Goal: Information Seeking & Learning: Learn about a topic

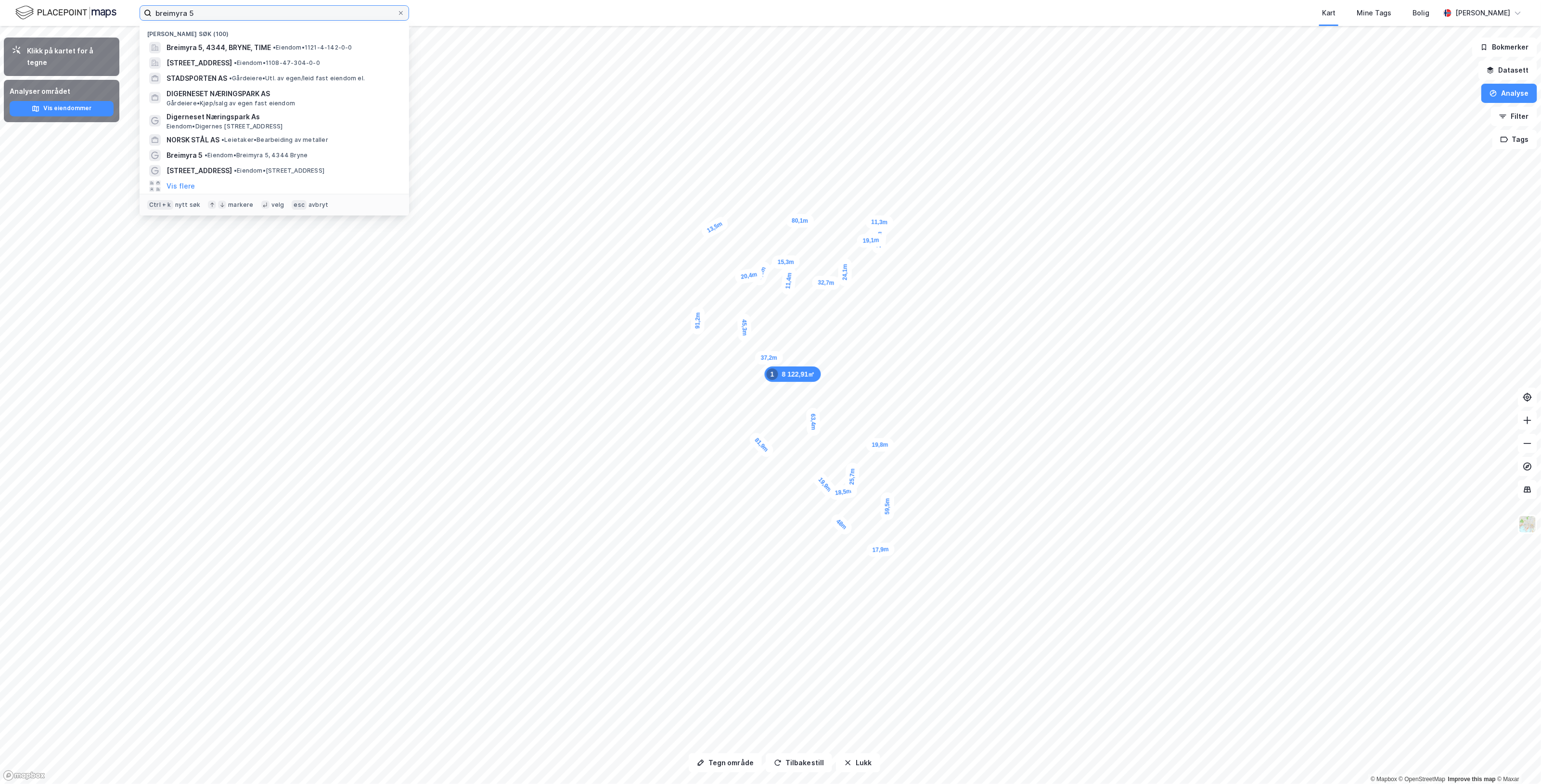
drag, startPoint x: 274, startPoint y: 9, endPoint x: -279, endPoint y: 49, distance: 554.4
click at [0, 49] on html "breimyra 5 Nylige søk (100) Breimyra 5, 4344, [GEOGRAPHIC_DATA], TIME • Eiendom…" at bounding box center [770, 392] width 1541 height 784
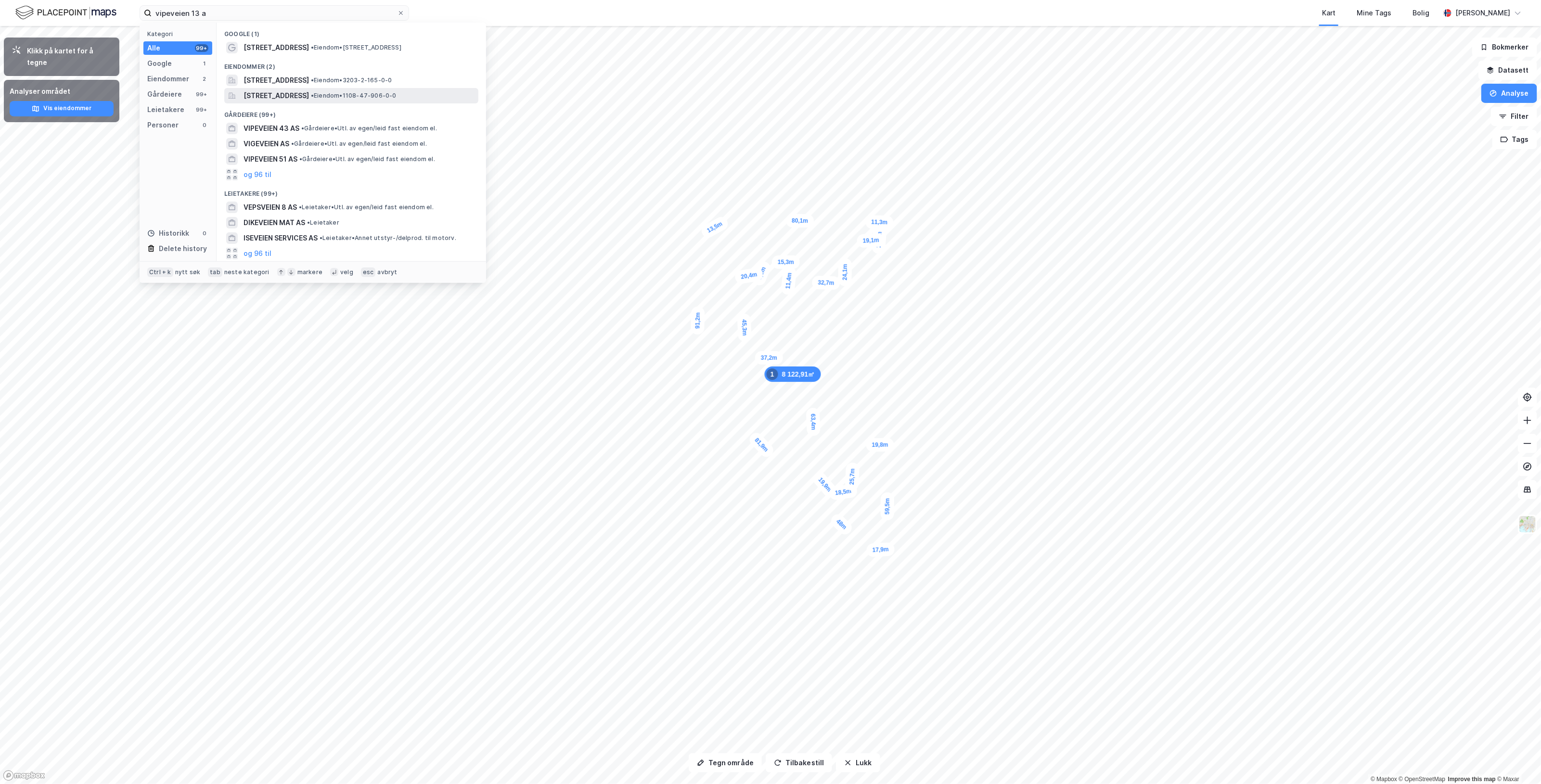
click at [309, 94] on span "[STREET_ADDRESS]" at bounding box center [276, 95] width 66 height 12
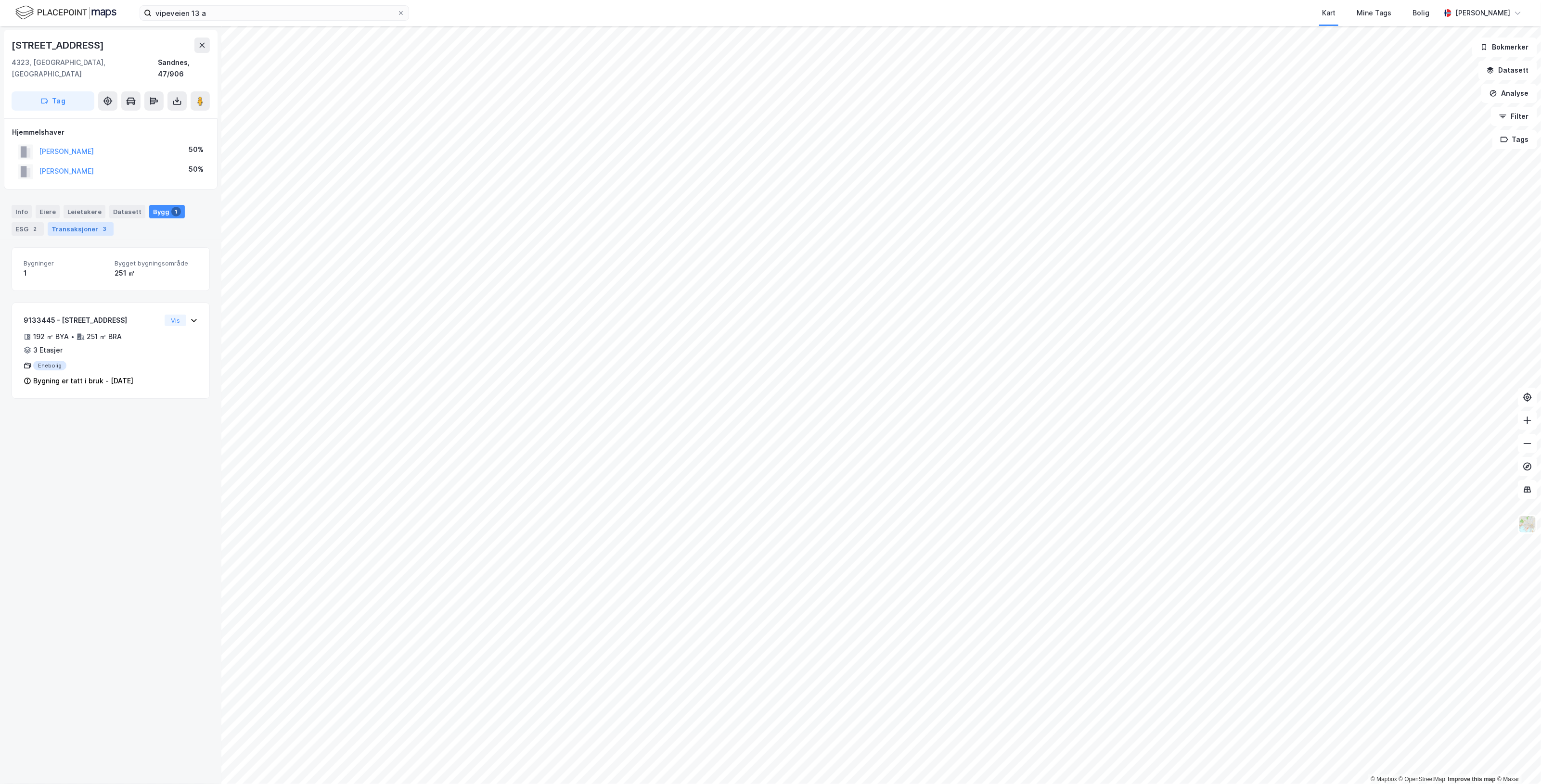
click at [78, 222] on div "Transaksjoner 3" at bounding box center [81, 228] width 66 height 13
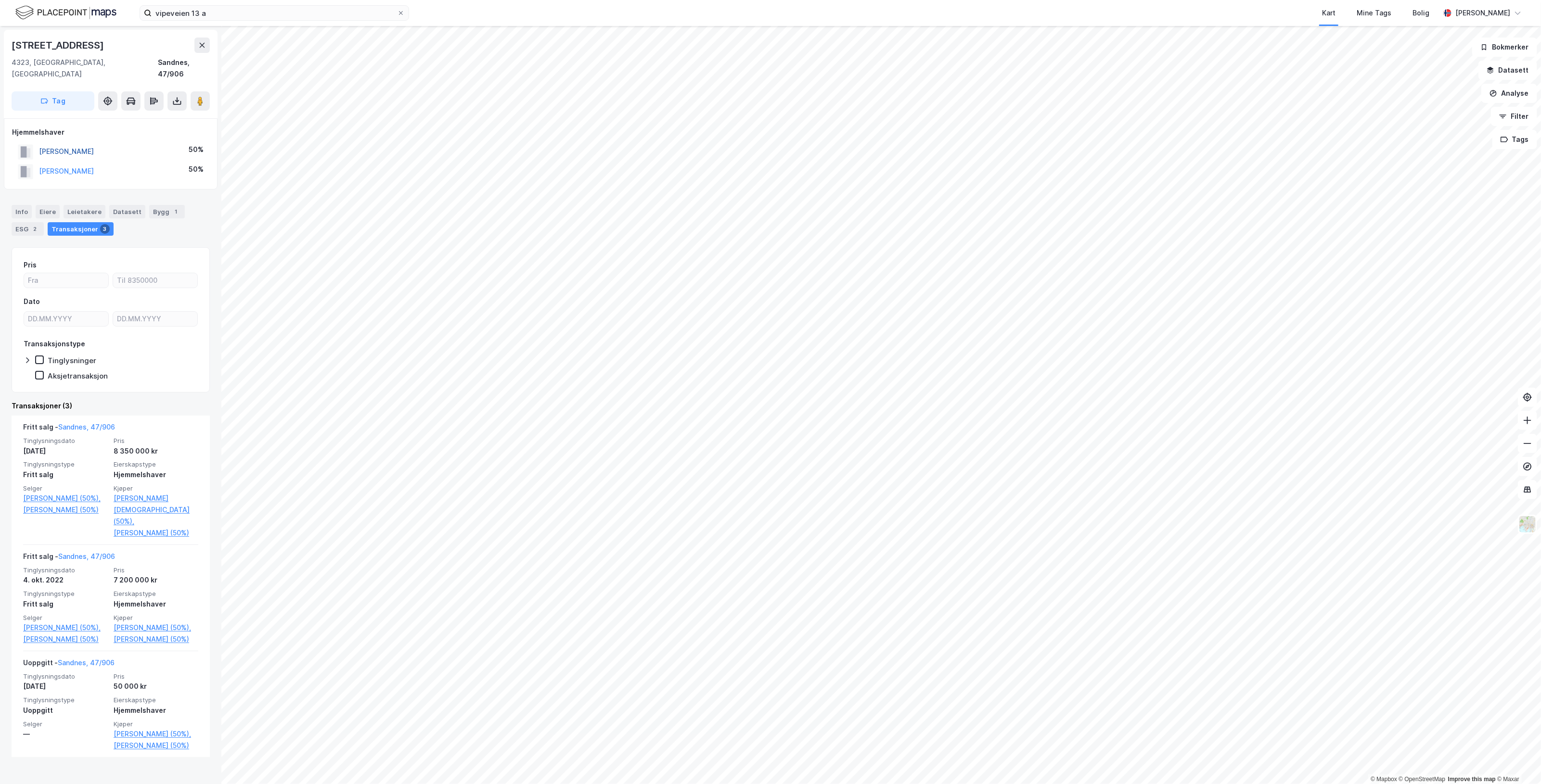
click at [0, 0] on button "[PERSON_NAME]" at bounding box center [0, 0] width 0 height 0
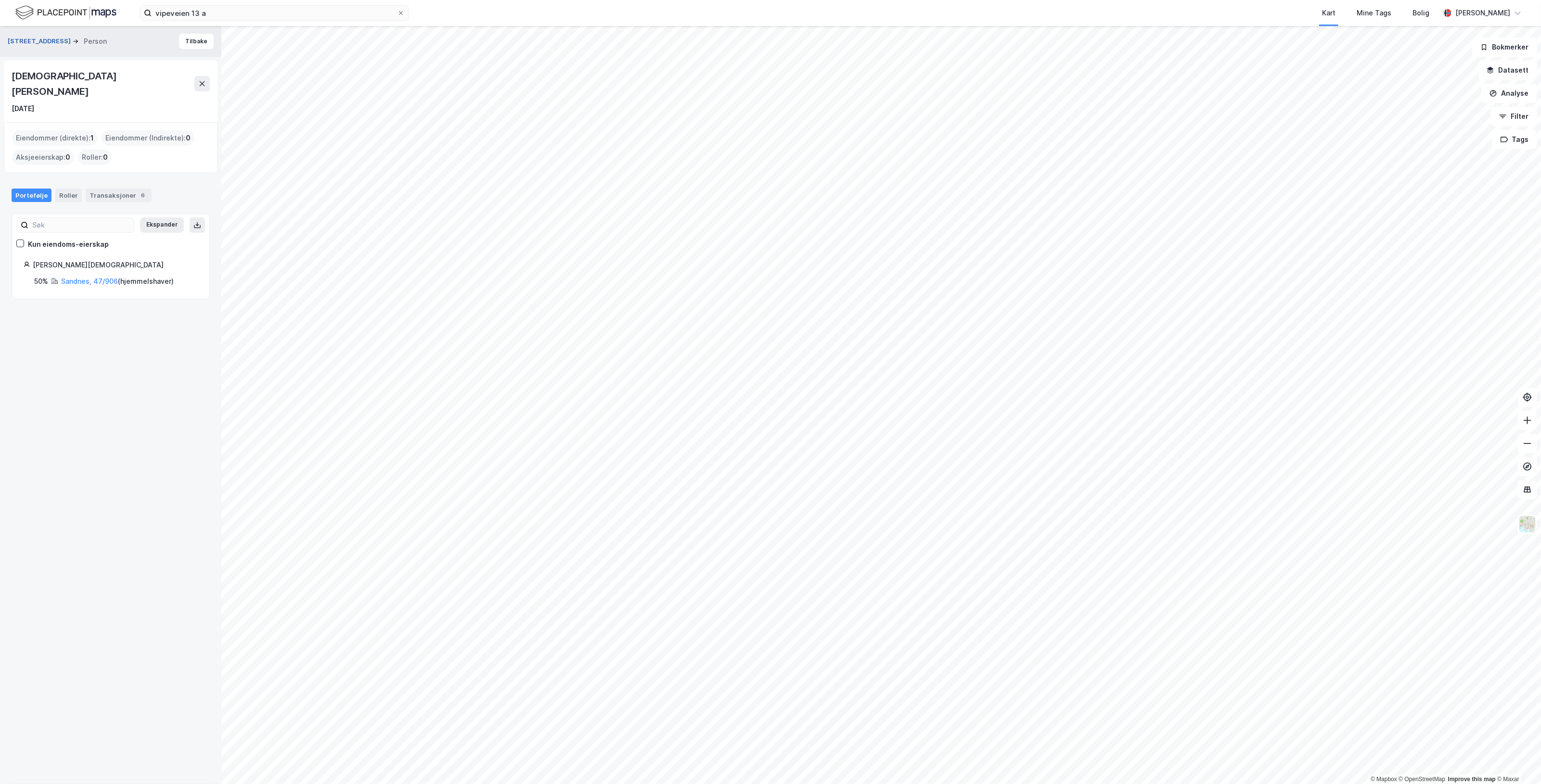
click at [32, 41] on button "[STREET_ADDRESS]" at bounding box center [40, 41] width 65 height 9
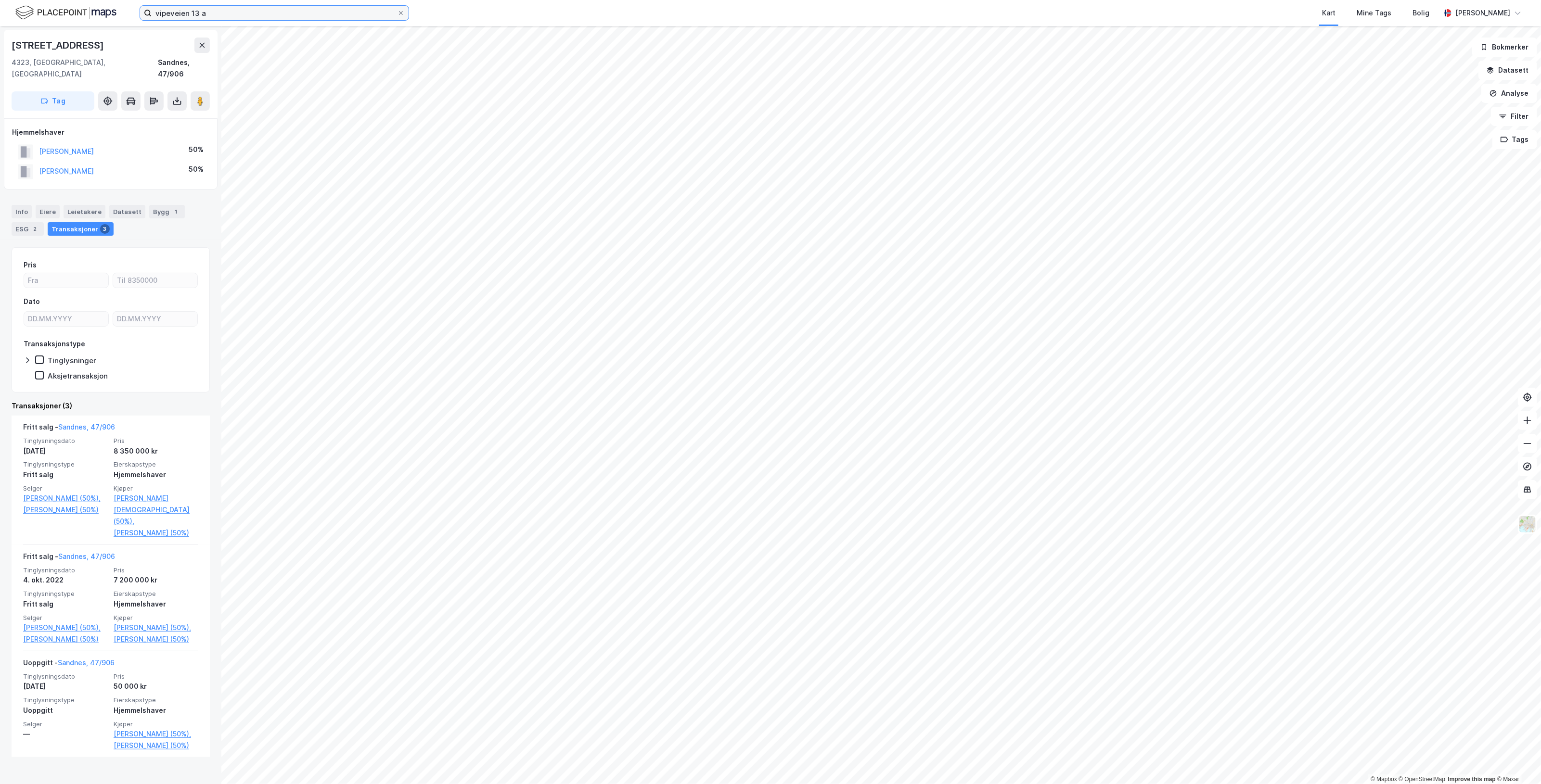
drag, startPoint x: 240, startPoint y: 13, endPoint x: -669, endPoint y: 30, distance: 909.2
click at [0, 30] on html "vipeveien 13 a Kart Mine Tags Bolig [PERSON_NAME] © Mapbox © OpenStreetMap Impr…" at bounding box center [770, 392] width 1541 height 784
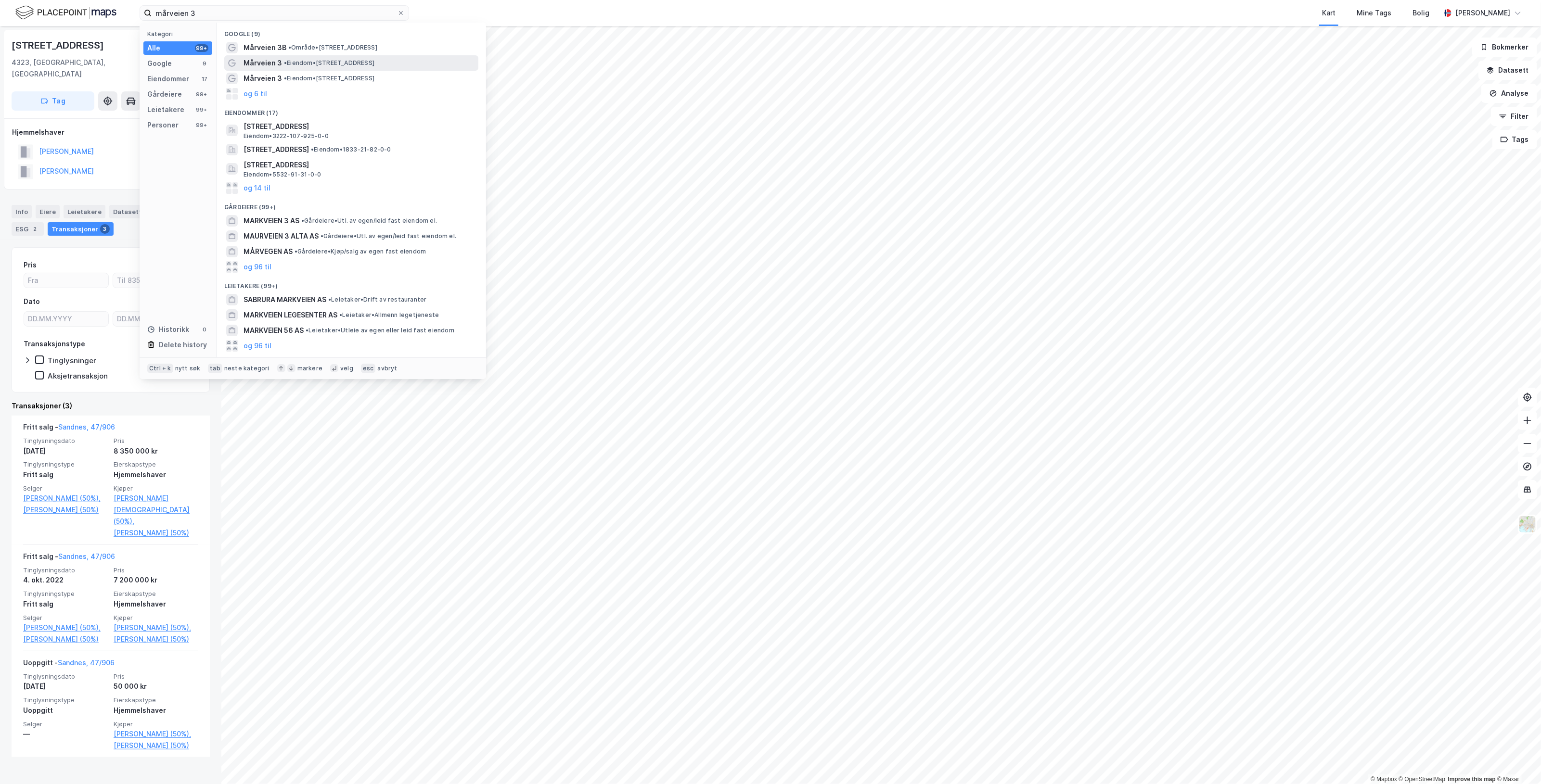
click at [374, 60] on span "• Eiendom • [STREET_ADDRESS]" at bounding box center [329, 63] width 91 height 8
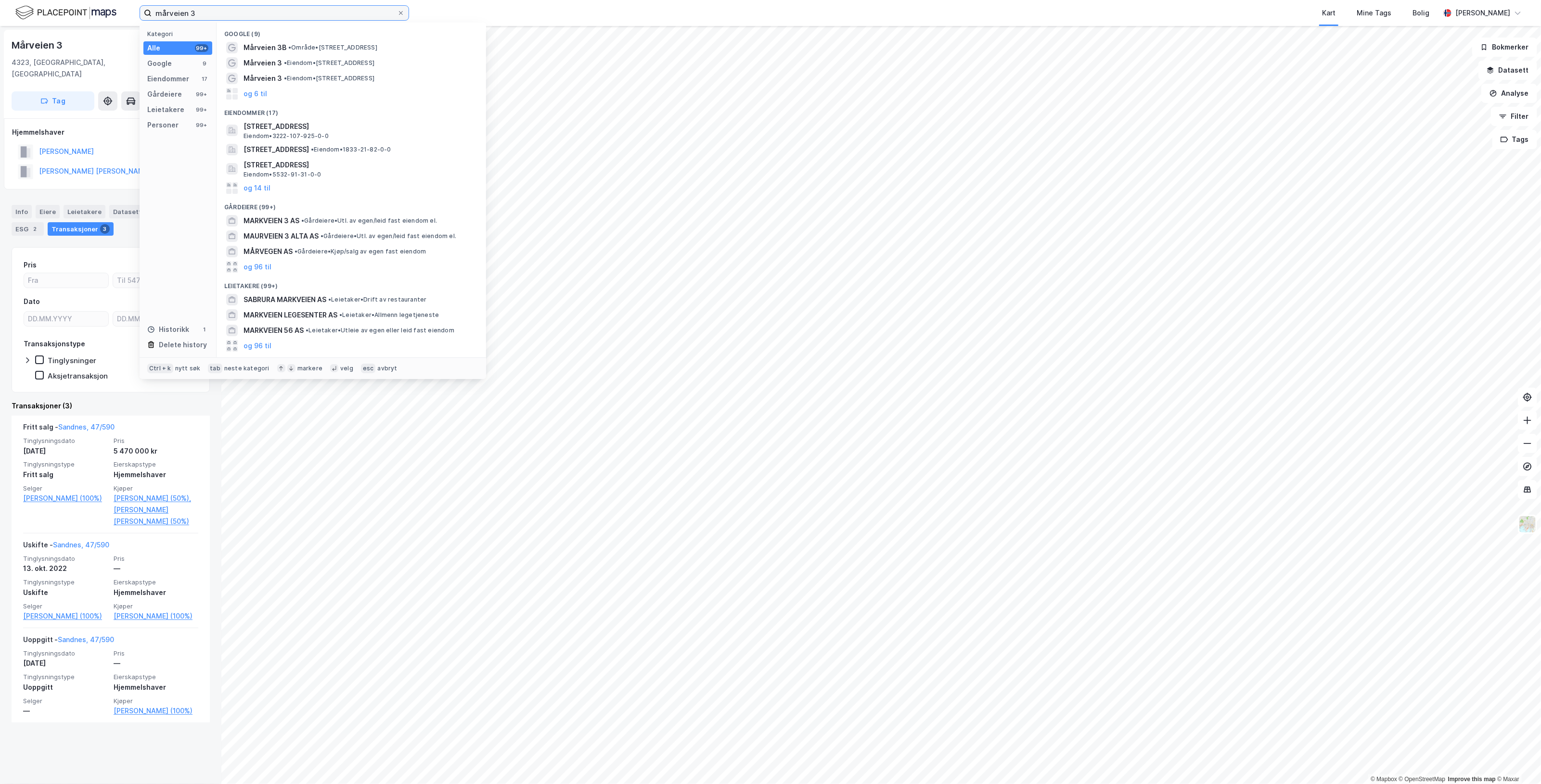
drag, startPoint x: 226, startPoint y: 13, endPoint x: -407, endPoint y: 25, distance: 633.1
click at [0, 25] on html "mårveien 3 Kategori Alle 99+ Google 9 Eiendommer 17 Gårdeiere 99+ Leietakere 99…" at bounding box center [770, 392] width 1541 height 784
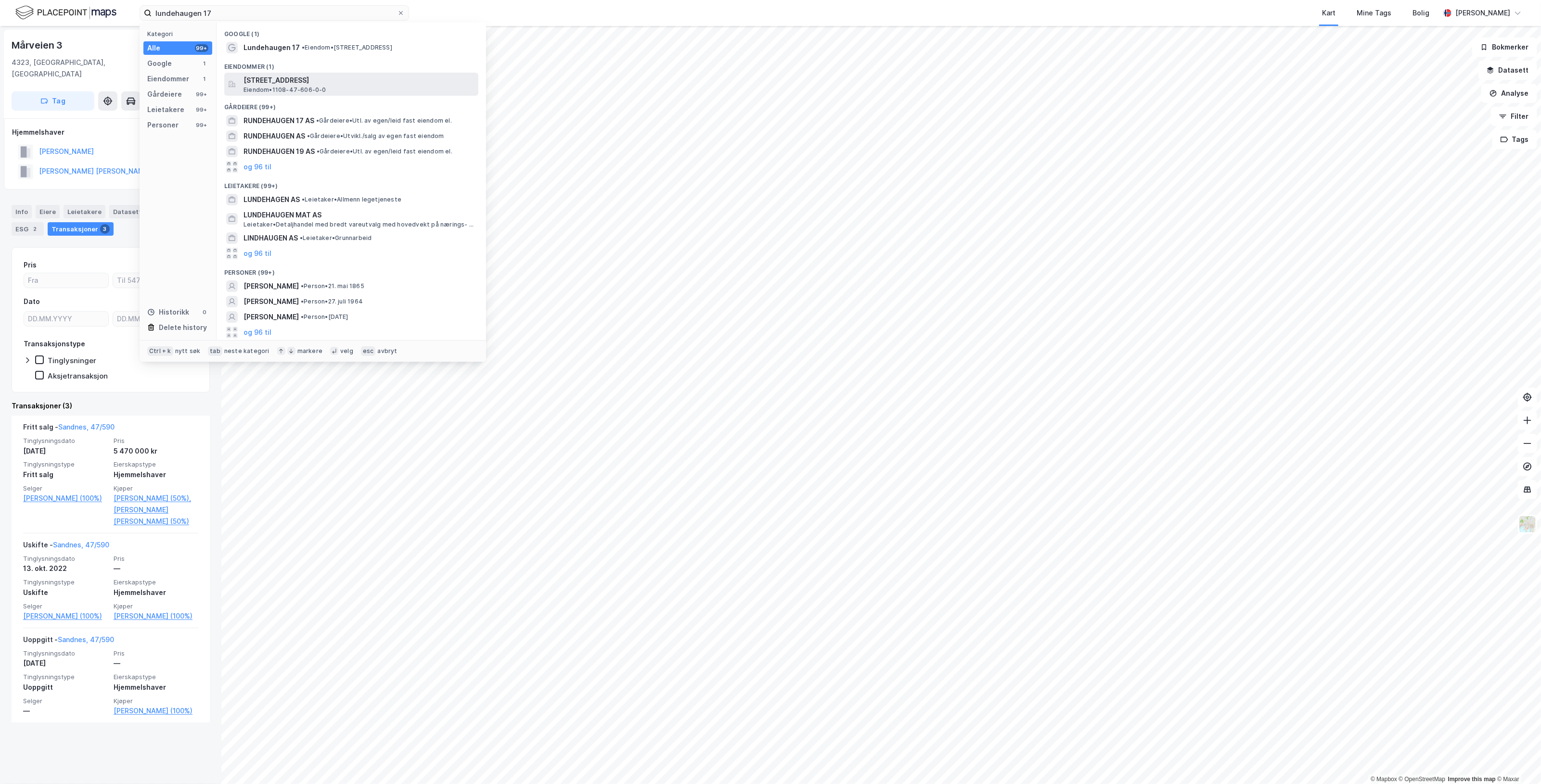
click at [335, 88] on div "[STREET_ADDRESS] Eiendom • 1108-47-606-0-0" at bounding box center [360, 84] width 233 height 20
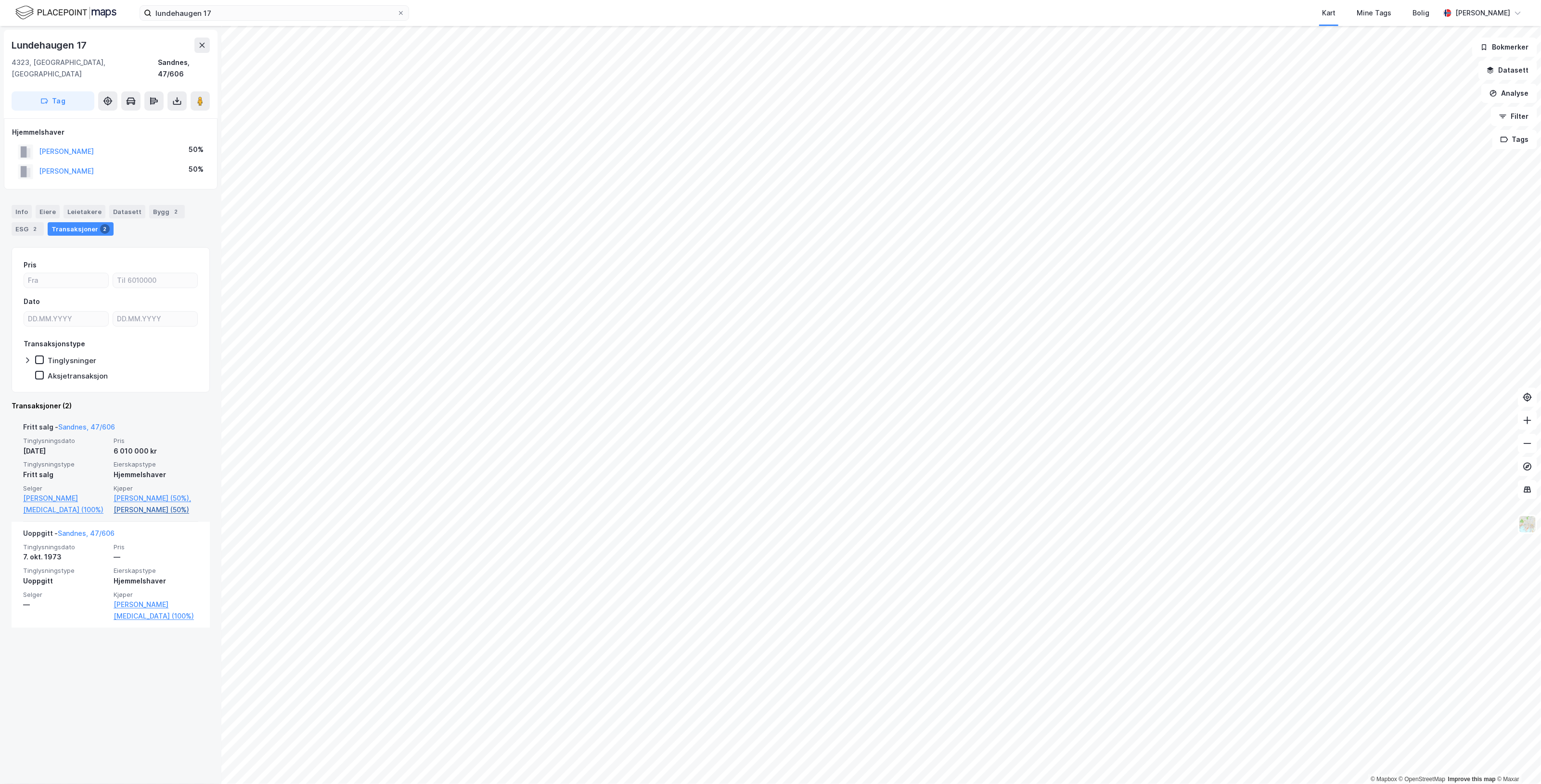
click at [145, 504] on link "[PERSON_NAME] (50%)" at bounding box center [156, 509] width 85 height 12
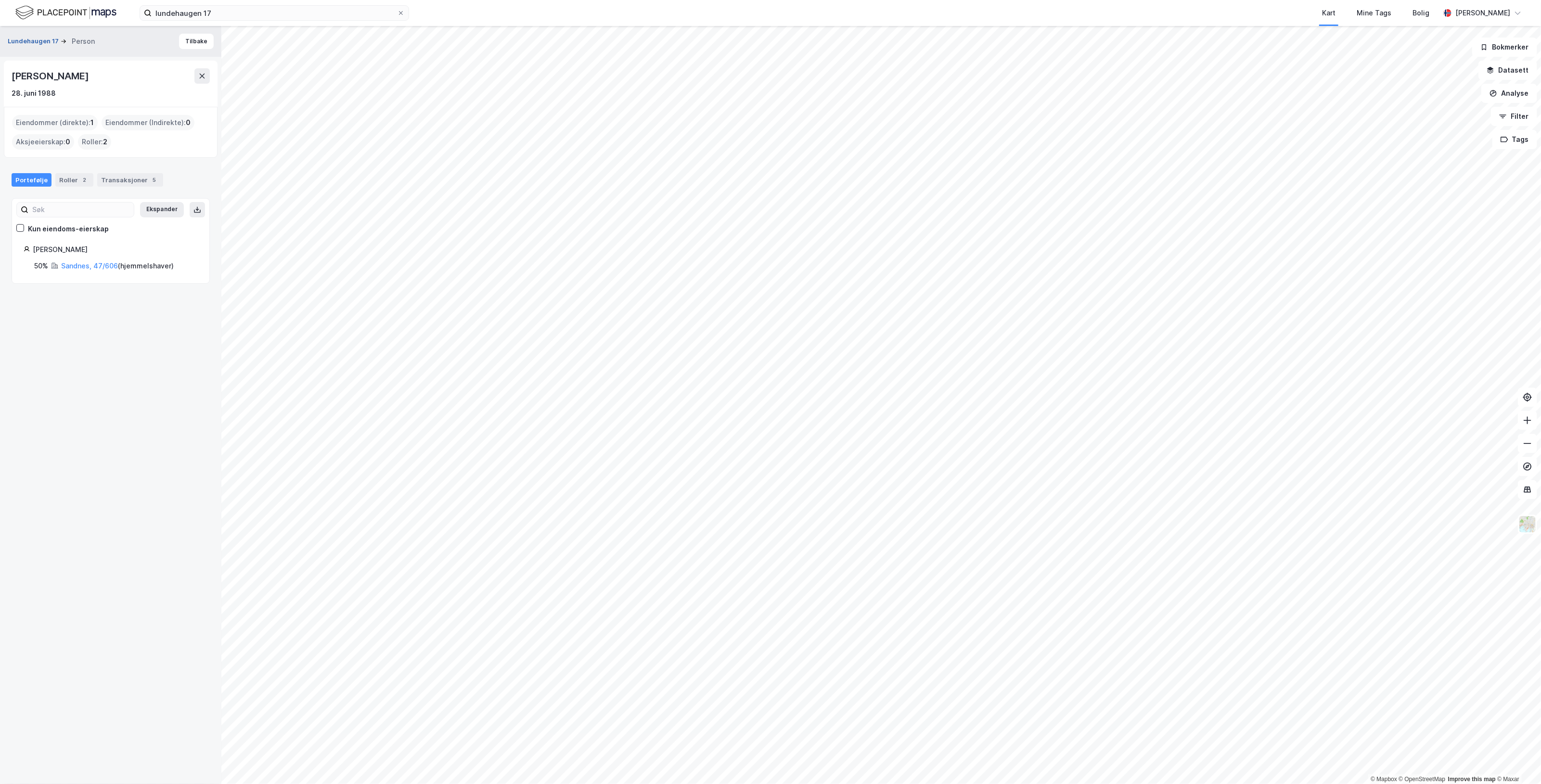
click at [41, 41] on button "Lundehaugen 17" at bounding box center [34, 41] width 53 height 9
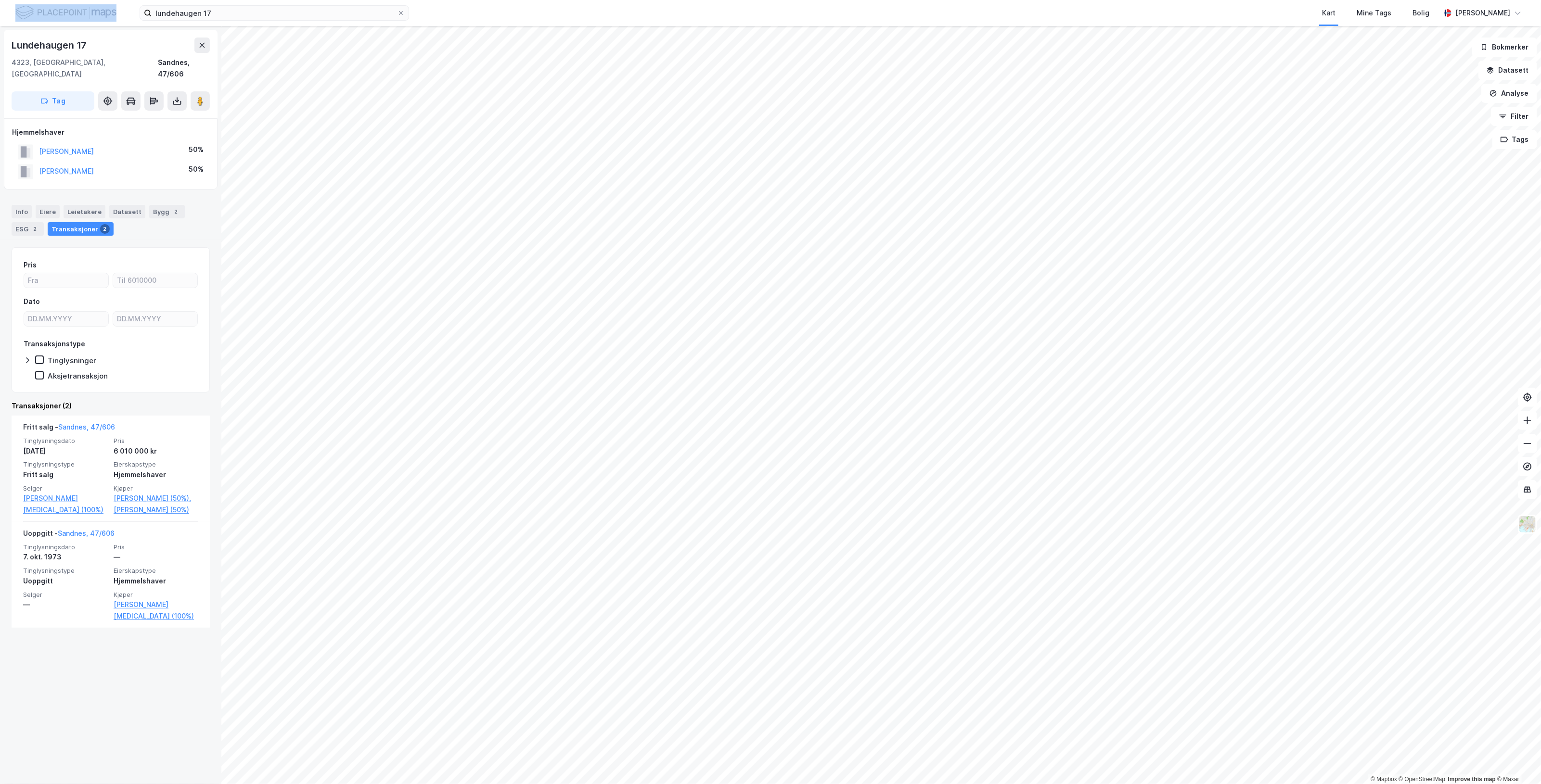
drag, startPoint x: 248, startPoint y: 2, endPoint x: 106, endPoint y: 1, distance: 142.0
click at [106, 1] on div "lundehaugen 17 Kart Mine Tags Bolig [PERSON_NAME]" at bounding box center [770, 13] width 1541 height 26
drag, startPoint x: 106, startPoint y: 1, endPoint x: 228, endPoint y: 13, distance: 122.6
click at [228, 13] on input "lundehaugen 17" at bounding box center [275, 13] width 246 height 14
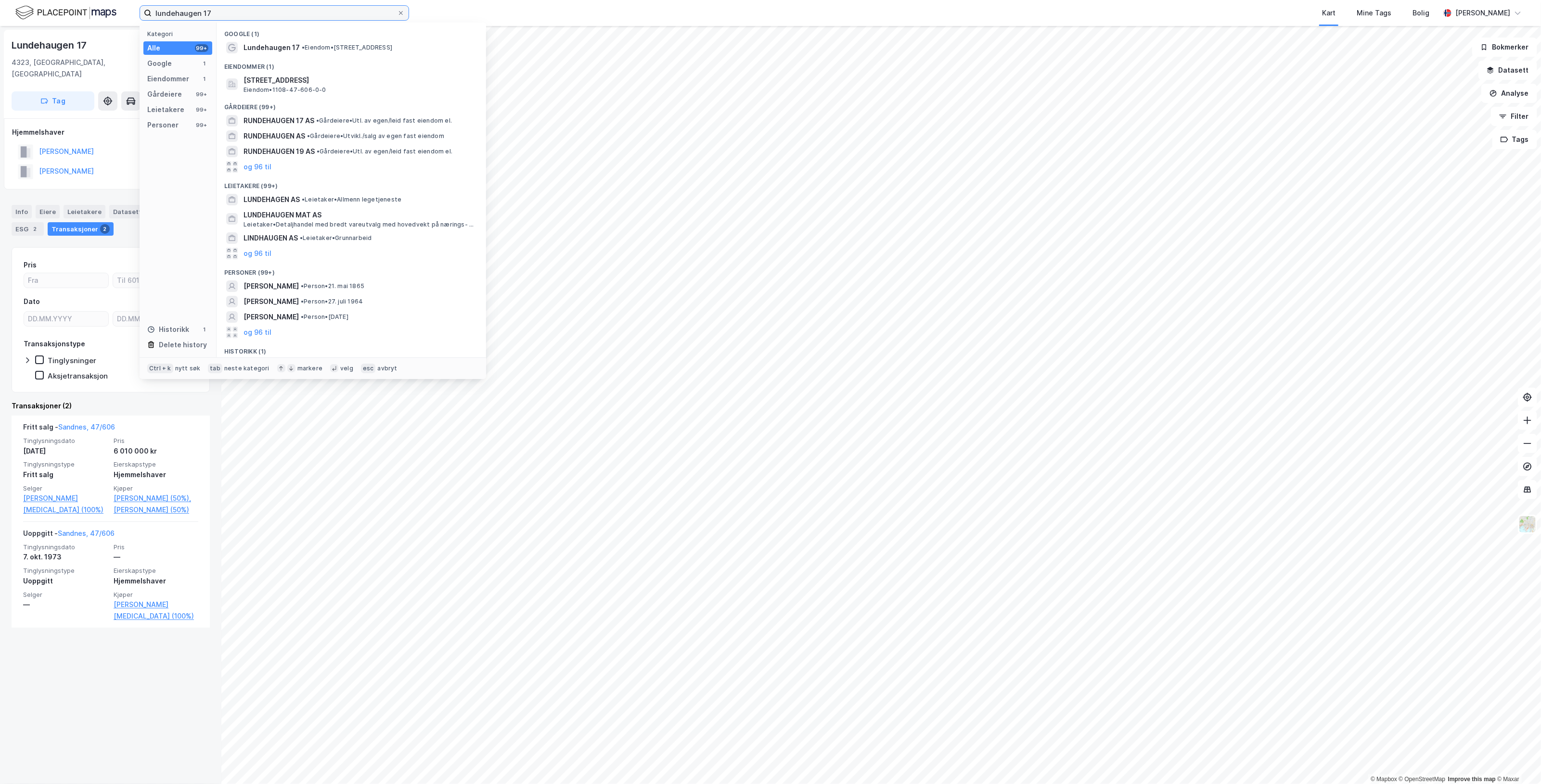
drag, startPoint x: 228, startPoint y: 13, endPoint x: -298, endPoint y: 66, distance: 528.7
click at [0, 66] on html "lundehaugen 17 Kategori Alle 99+ Google 1 Eiendommer 1 Gårdeiere 99+ Leietakere…" at bounding box center [770, 392] width 1541 height 784
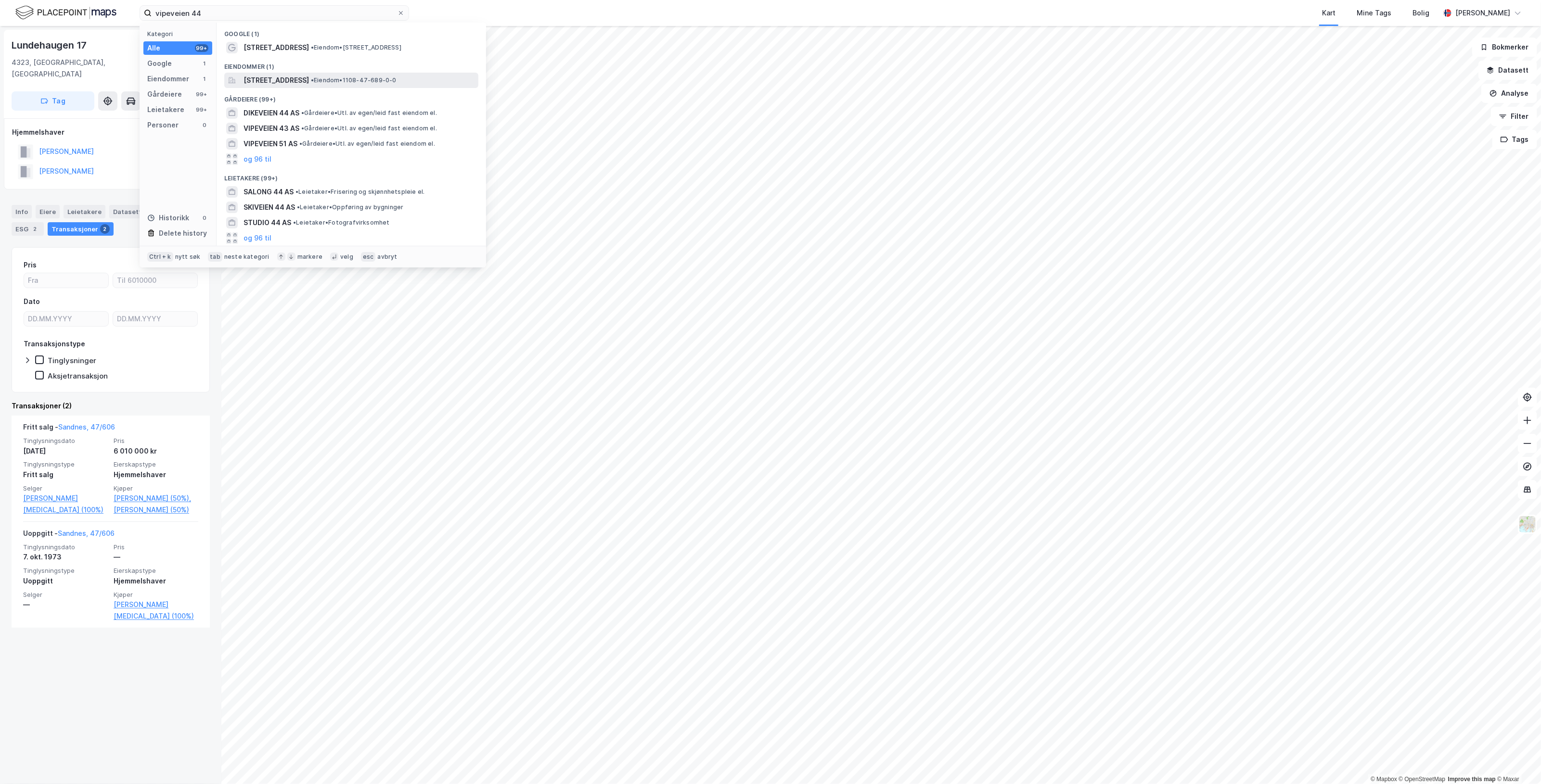
click at [284, 83] on span "[STREET_ADDRESS]" at bounding box center [276, 80] width 66 height 12
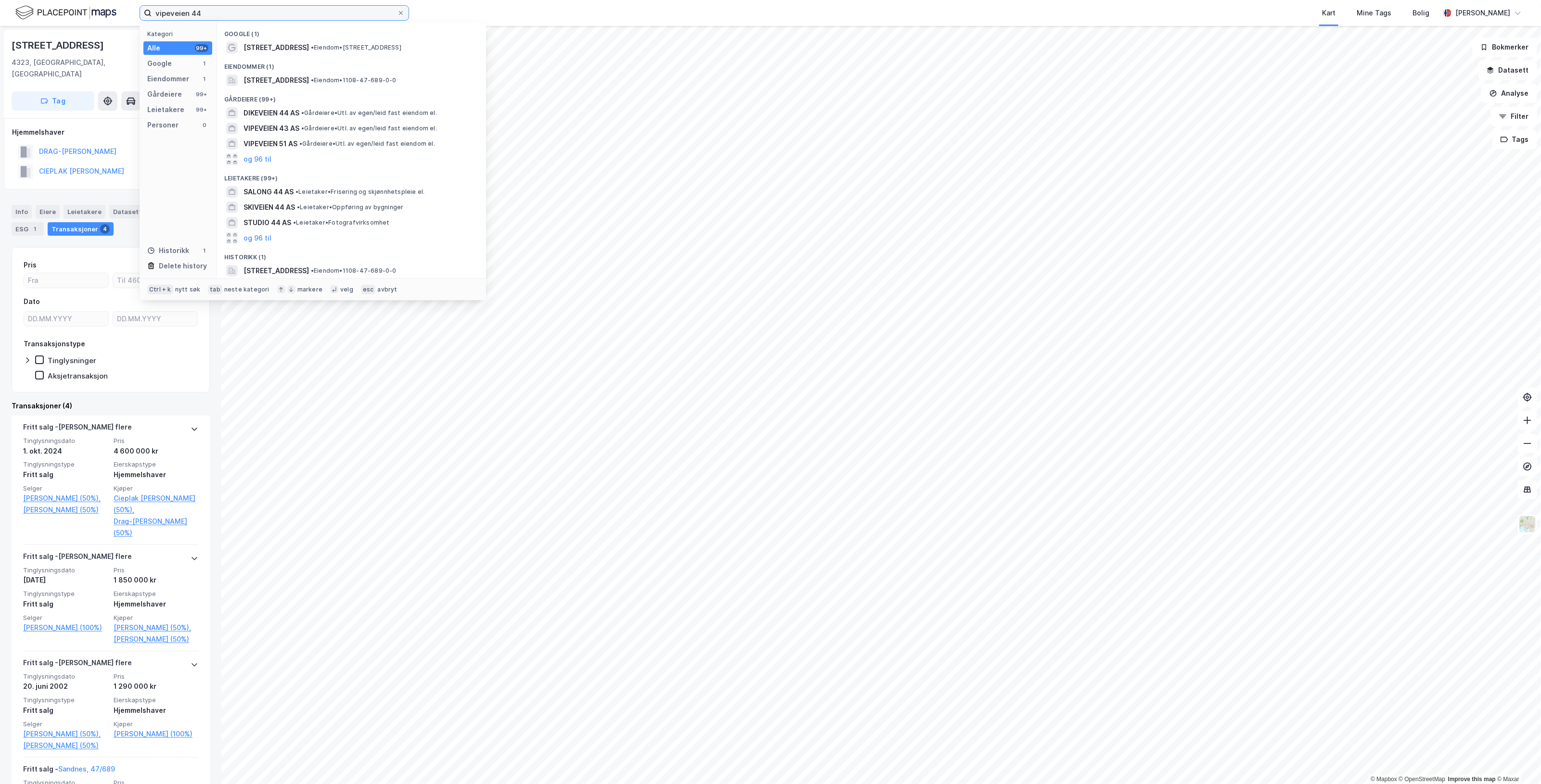
drag, startPoint x: 229, startPoint y: 14, endPoint x: -254, endPoint y: 112, distance: 492.8
click at [0, 112] on html "vipeveien 44 Kategori Alle 99+ Google 1 Eiendommer 1 Gårdeiere 99+ Leietakere 9…" at bounding box center [770, 392] width 1541 height 784
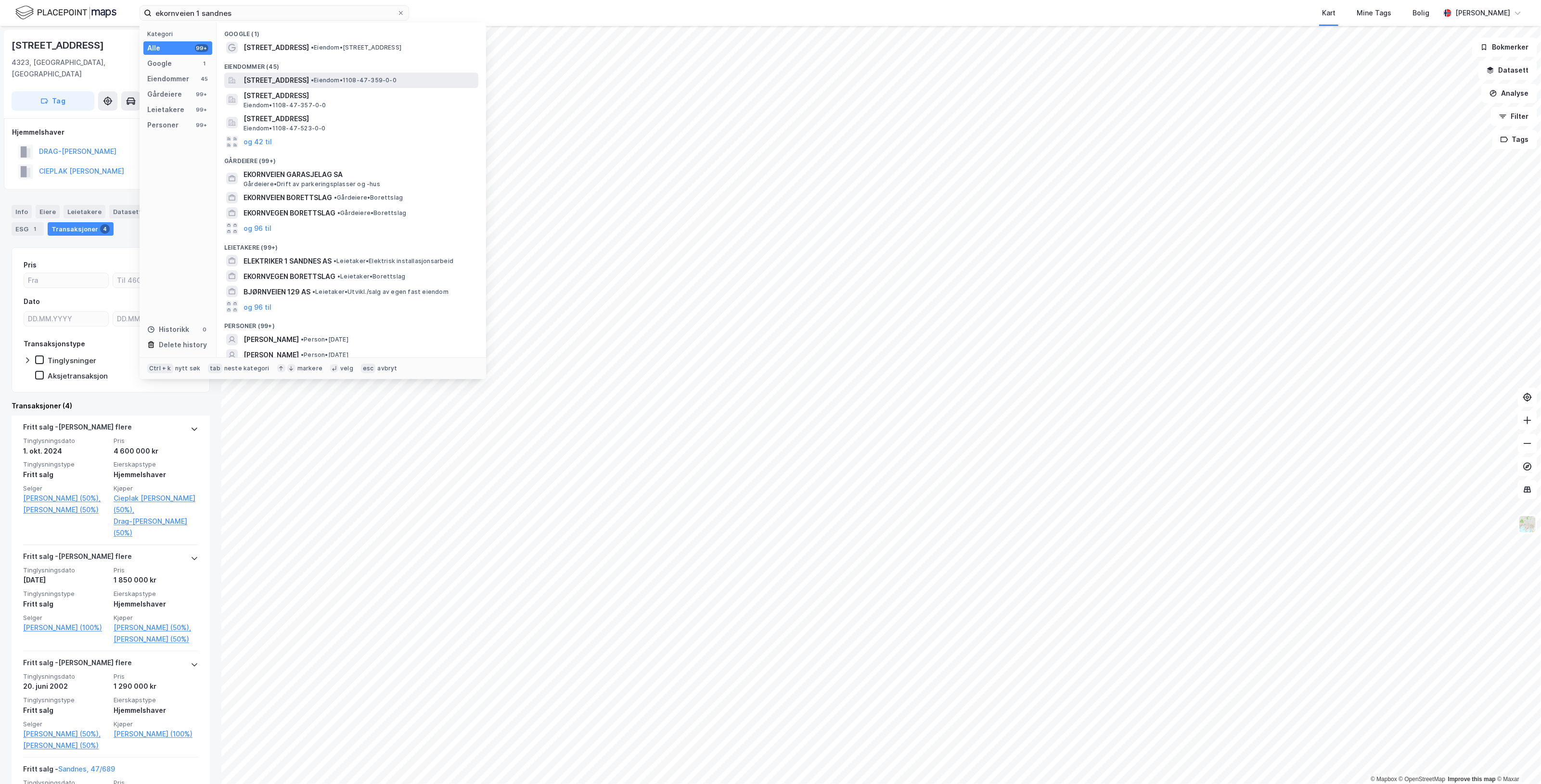
click at [397, 77] on span "• Eiendom • 1108-47-359-0-0" at bounding box center [353, 81] width 85 height 8
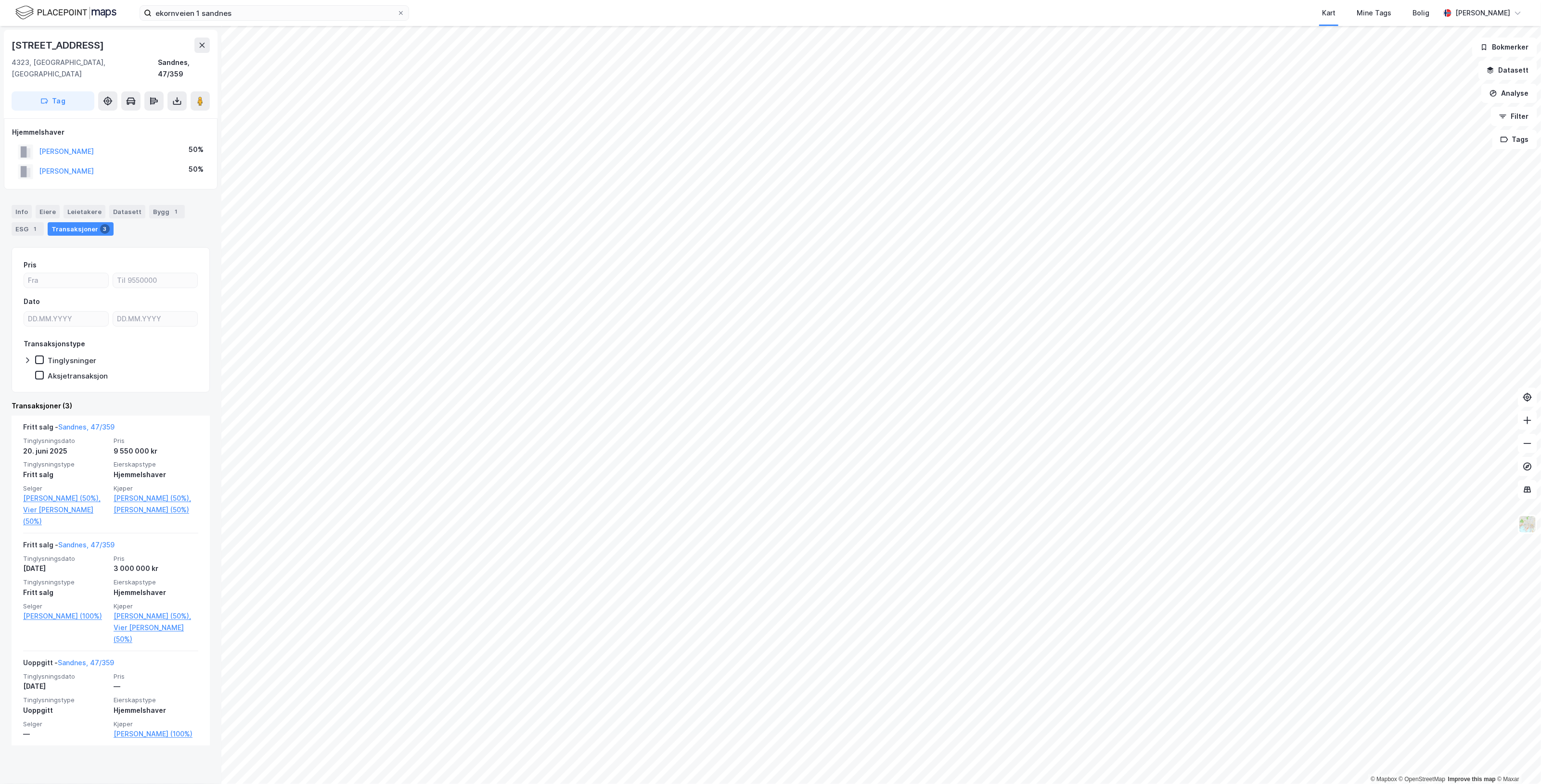
drag, startPoint x: 179, startPoint y: 387, endPoint x: 144, endPoint y: 392, distance: 35.4
click at [144, 401] on div "Transaksjoner (3)" at bounding box center [110, 406] width 198 height 12
click at [152, 504] on link "[PERSON_NAME] (50%)" at bounding box center [156, 509] width 85 height 12
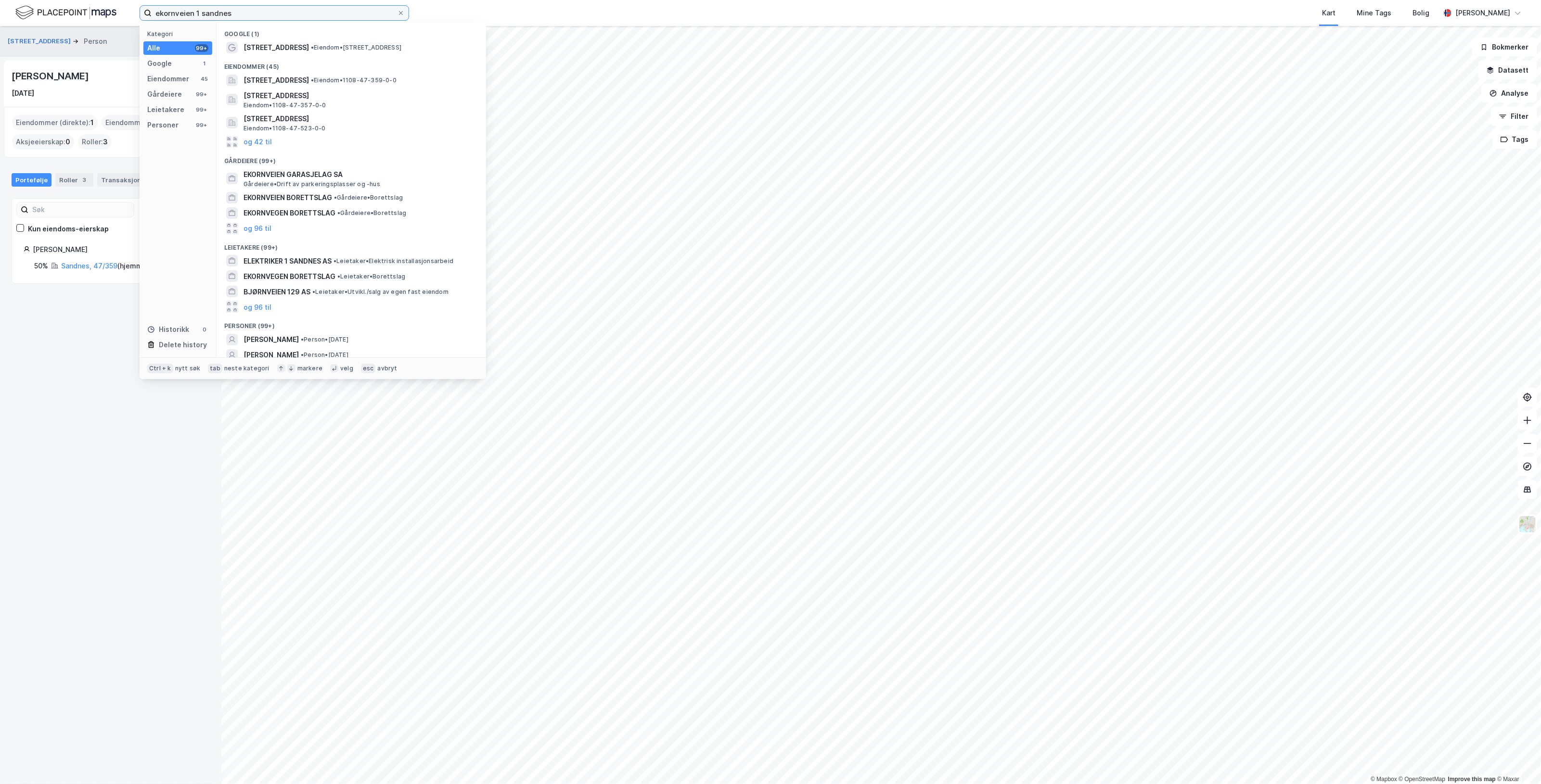
drag, startPoint x: 323, startPoint y: 12, endPoint x: -497, endPoint y: 52, distance: 821.0
click at [0, 52] on html "ekornveien 1 sandnes Kategori Alle 99+ Google 1 Eiendommer 45 Gårdeiere 99+ Lei…" at bounding box center [770, 392] width 1541 height 784
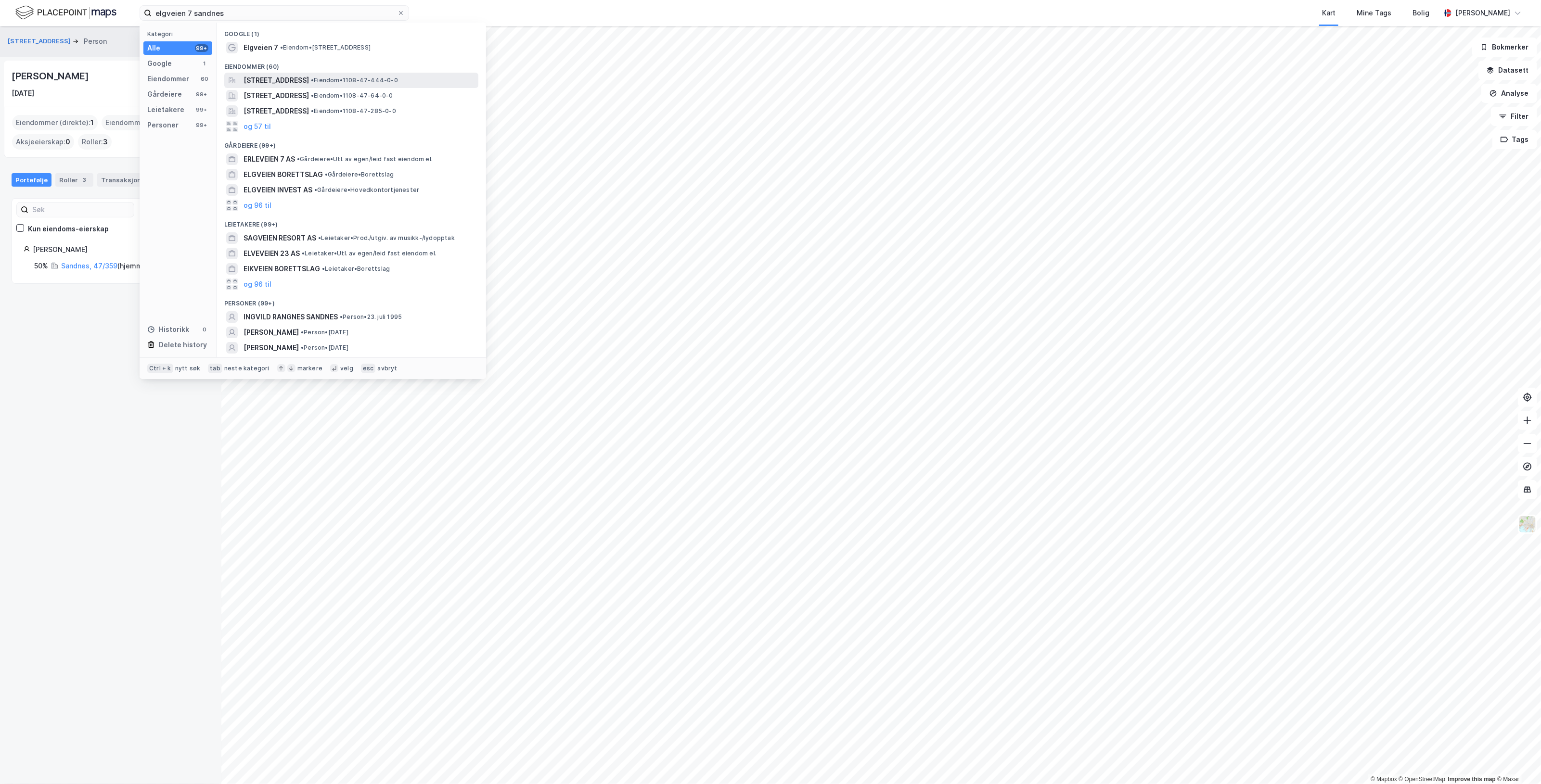
click at [387, 79] on span "• Eiendom • 1108-47-444-0-0" at bounding box center [354, 81] width 87 height 8
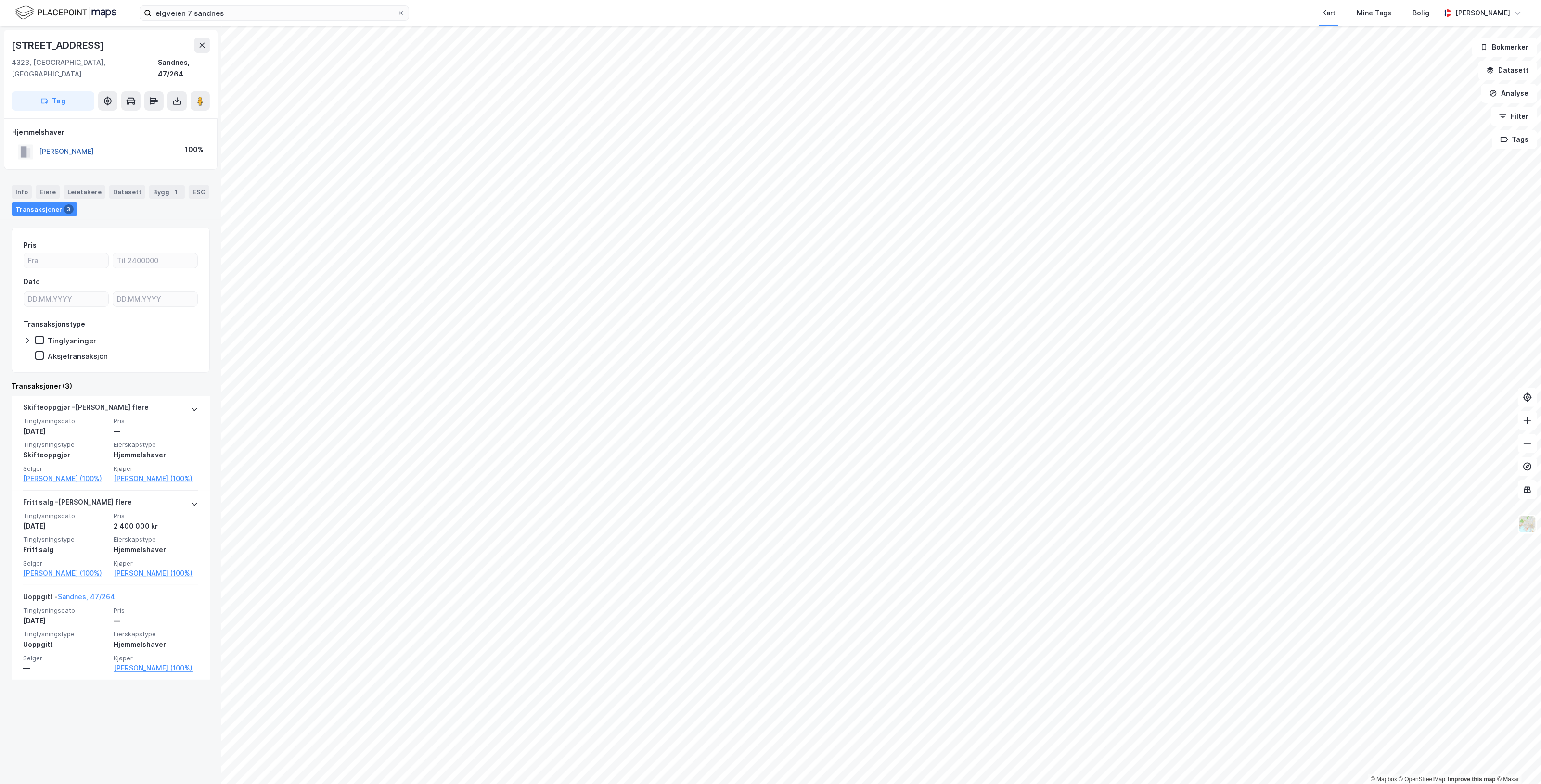
click at [0, 0] on button "[PERSON_NAME]" at bounding box center [0, 0] width 0 height 0
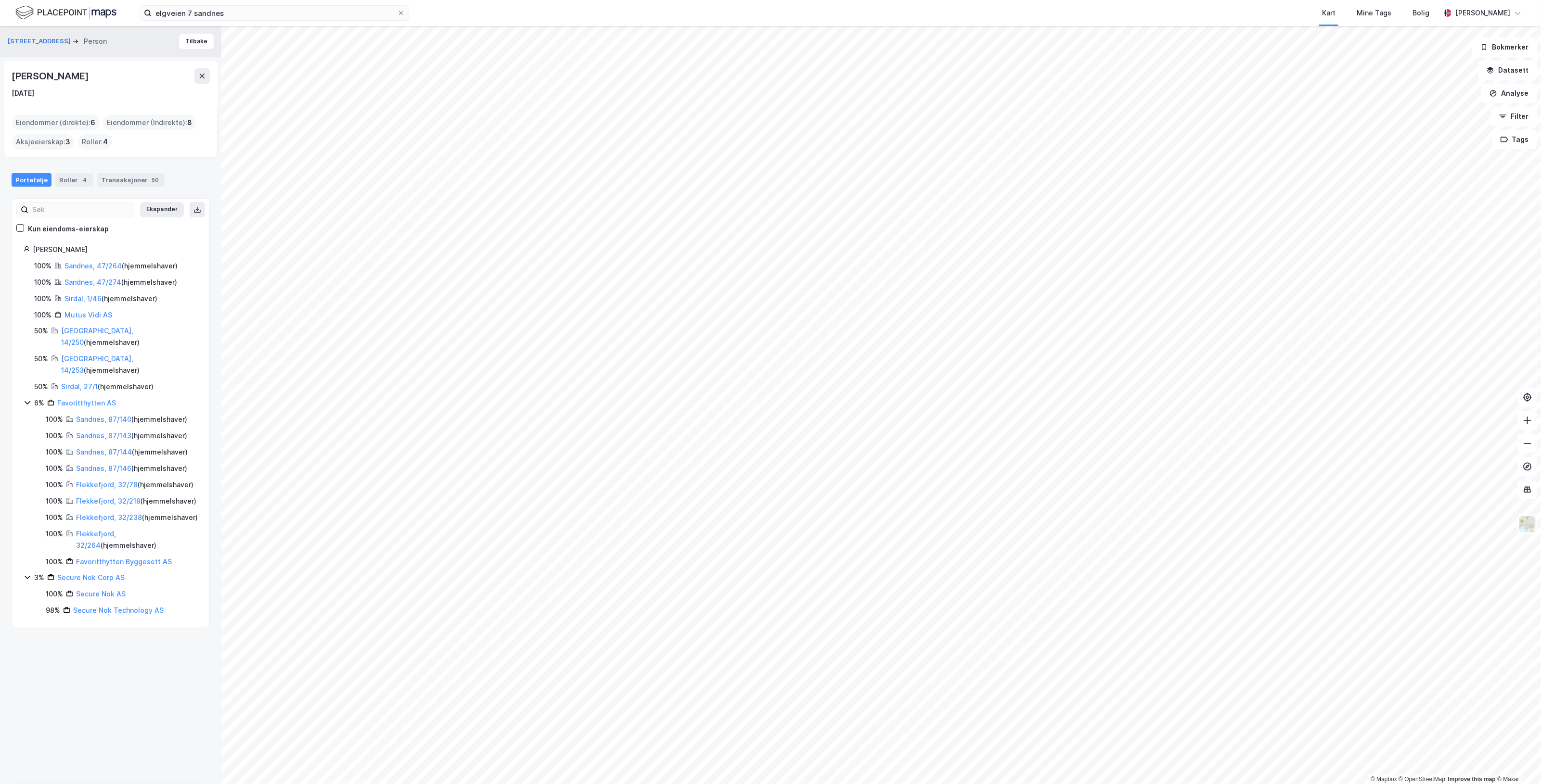
click at [92, 144] on div "Roller : 4" at bounding box center [95, 142] width 34 height 16
click at [70, 182] on div "Roller 4" at bounding box center [74, 179] width 38 height 13
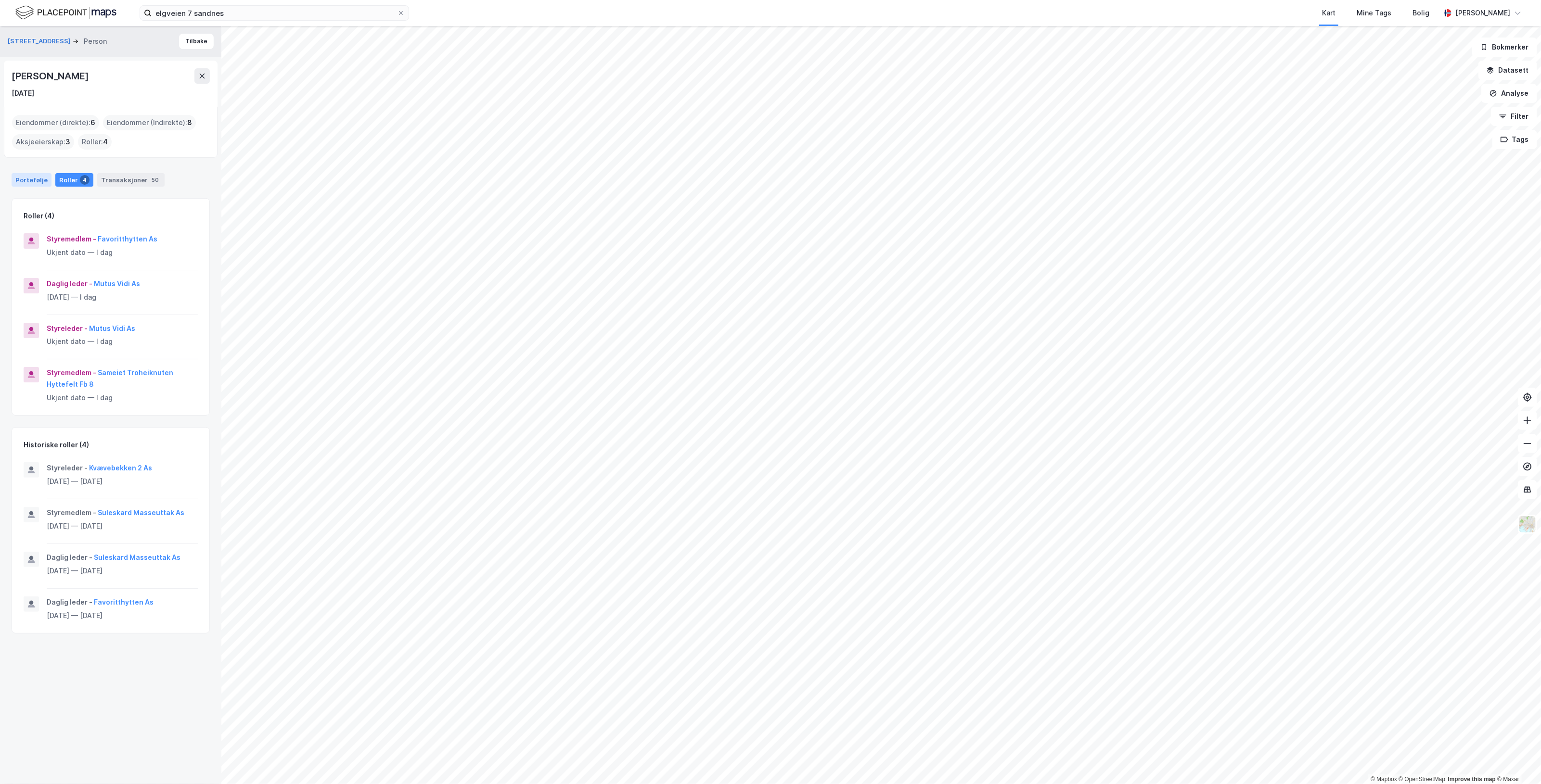
click at [37, 178] on div "Portefølje" at bounding box center [31, 179] width 40 height 13
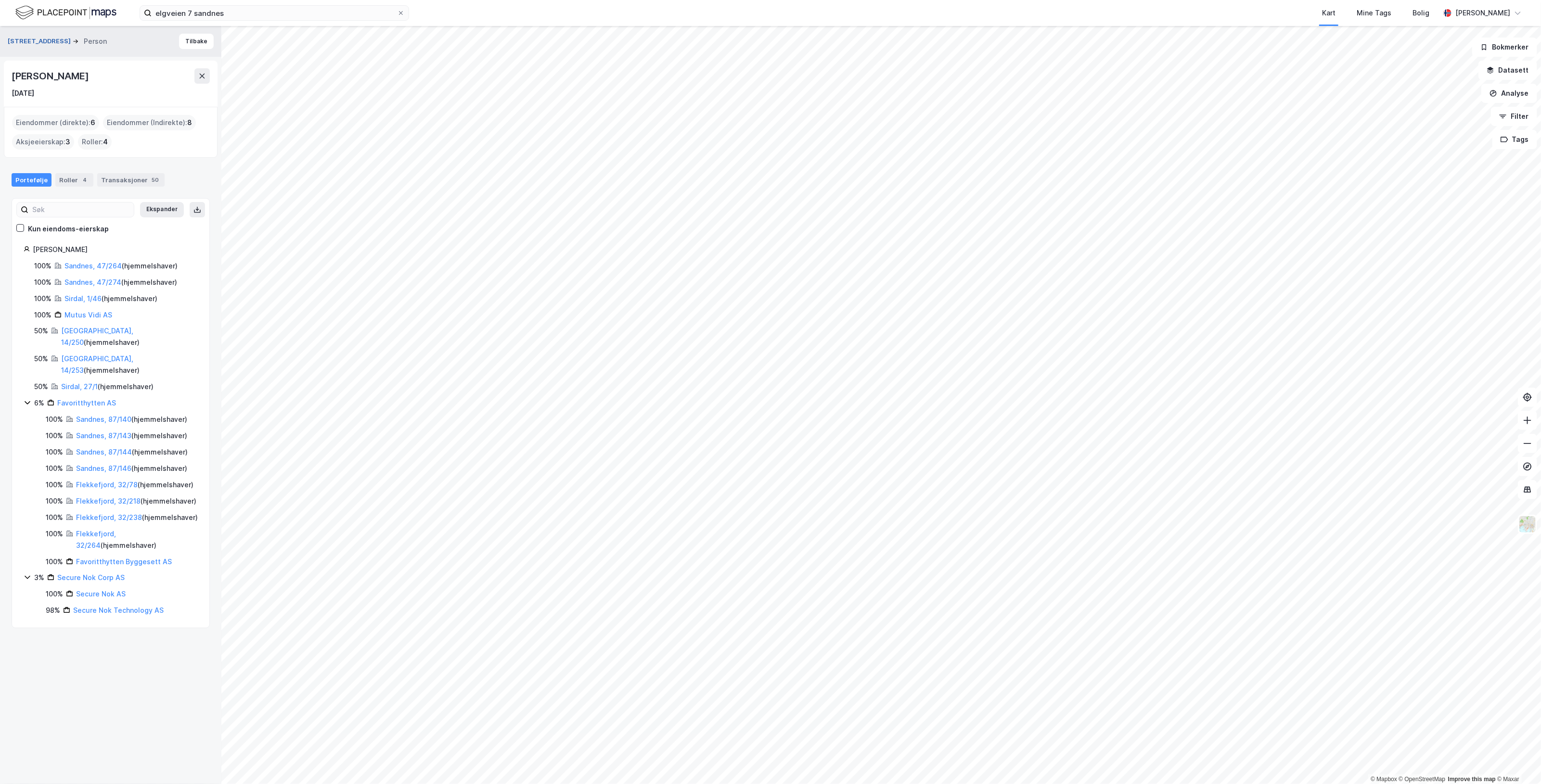
click at [40, 39] on button "[STREET_ADDRESS]" at bounding box center [40, 41] width 65 height 9
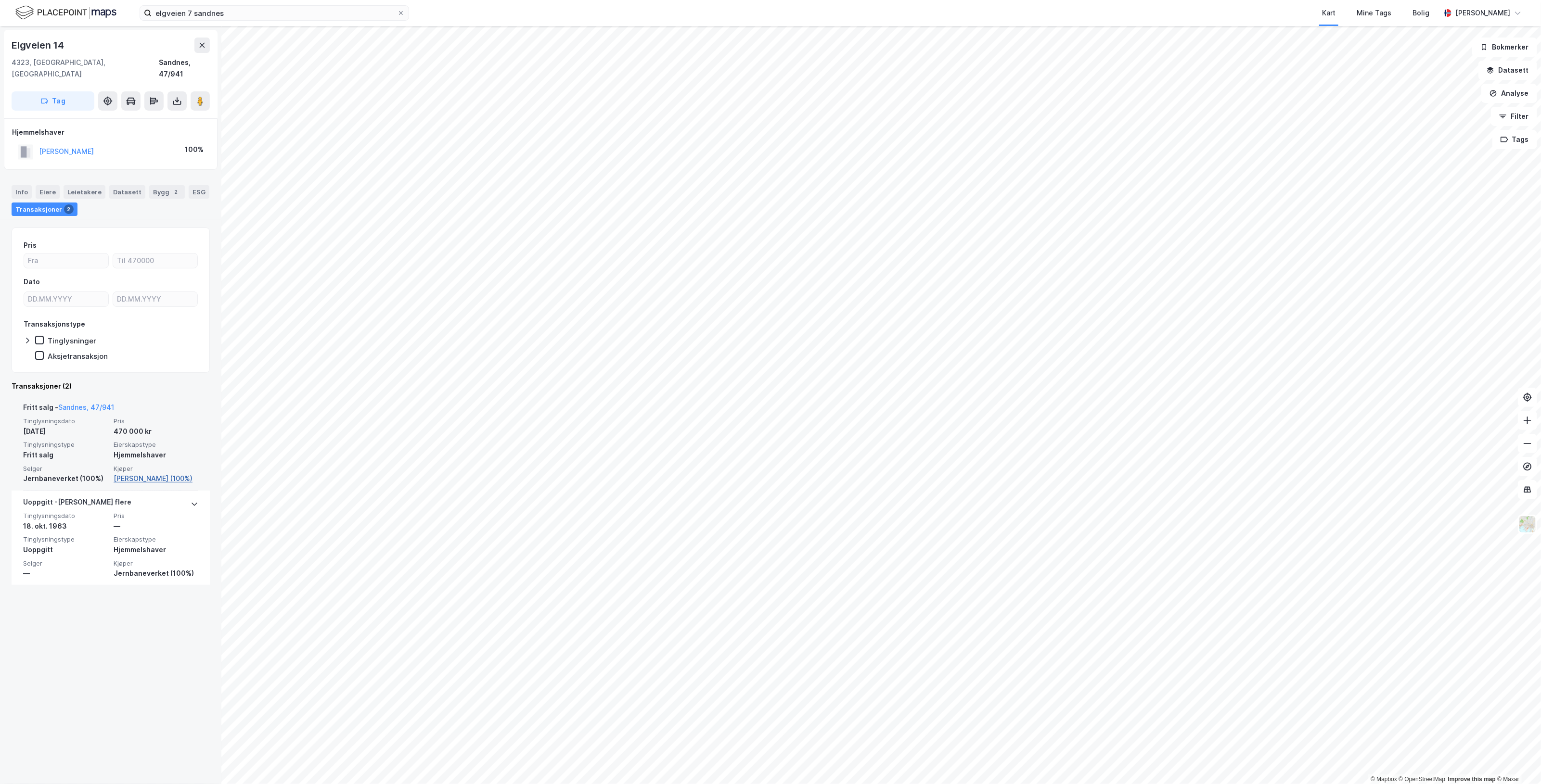
click at [160, 473] on link "[PERSON_NAME] (100%)" at bounding box center [156, 478] width 85 height 12
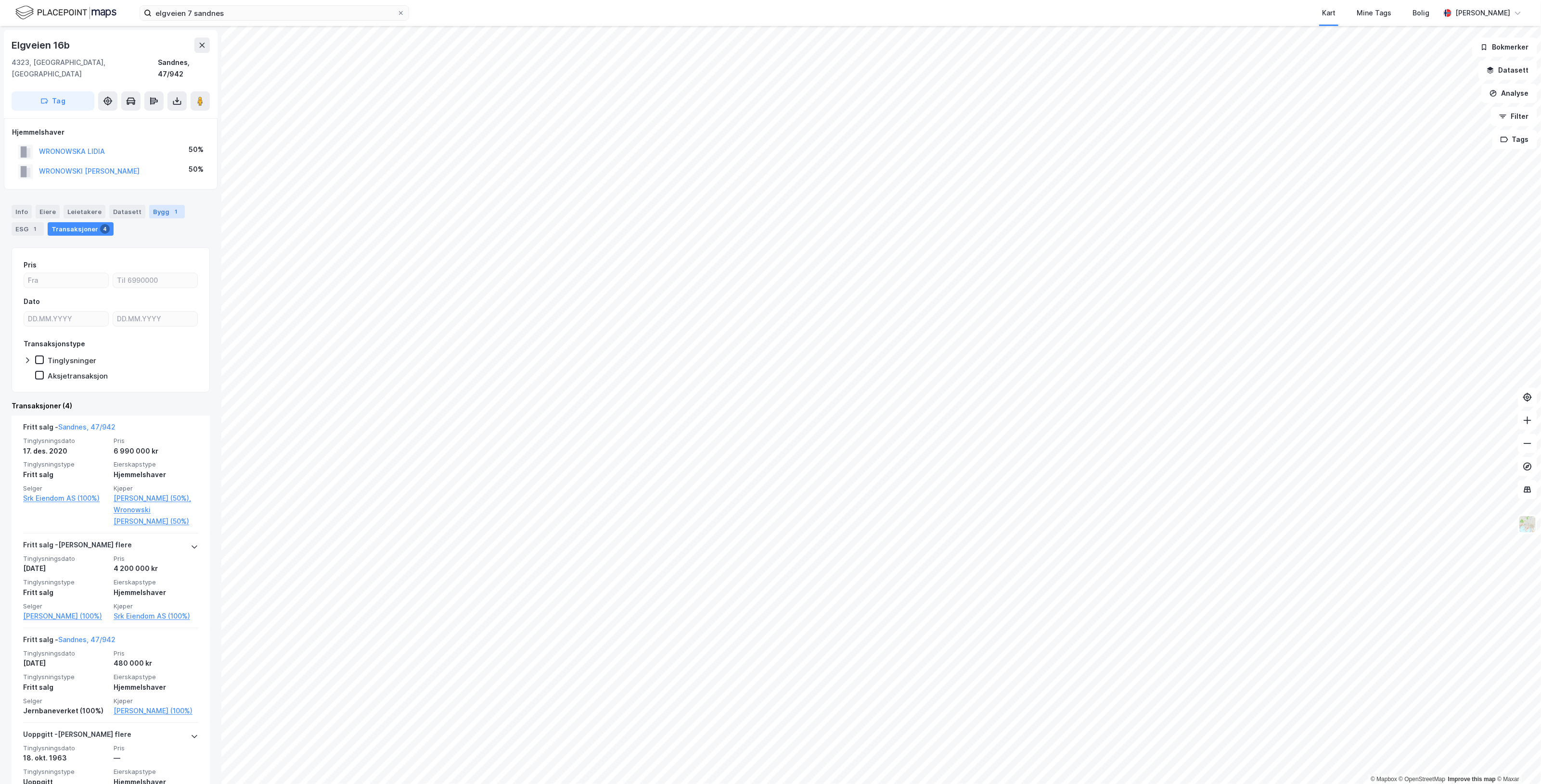
click at [164, 206] on div "Bygg 1" at bounding box center [167, 211] width 36 height 13
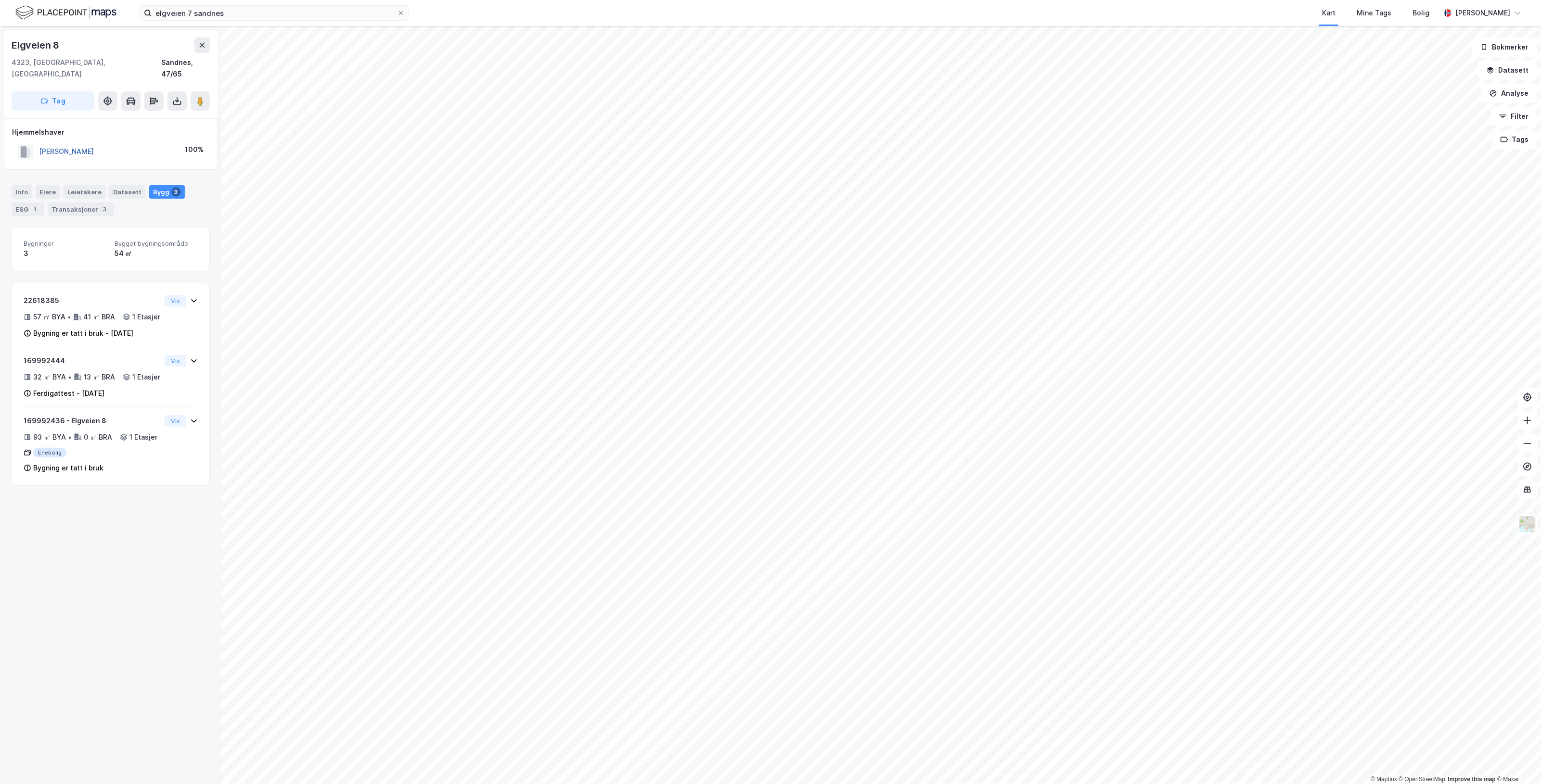
click at [0, 0] on button "[PERSON_NAME]" at bounding box center [0, 0] width 0 height 0
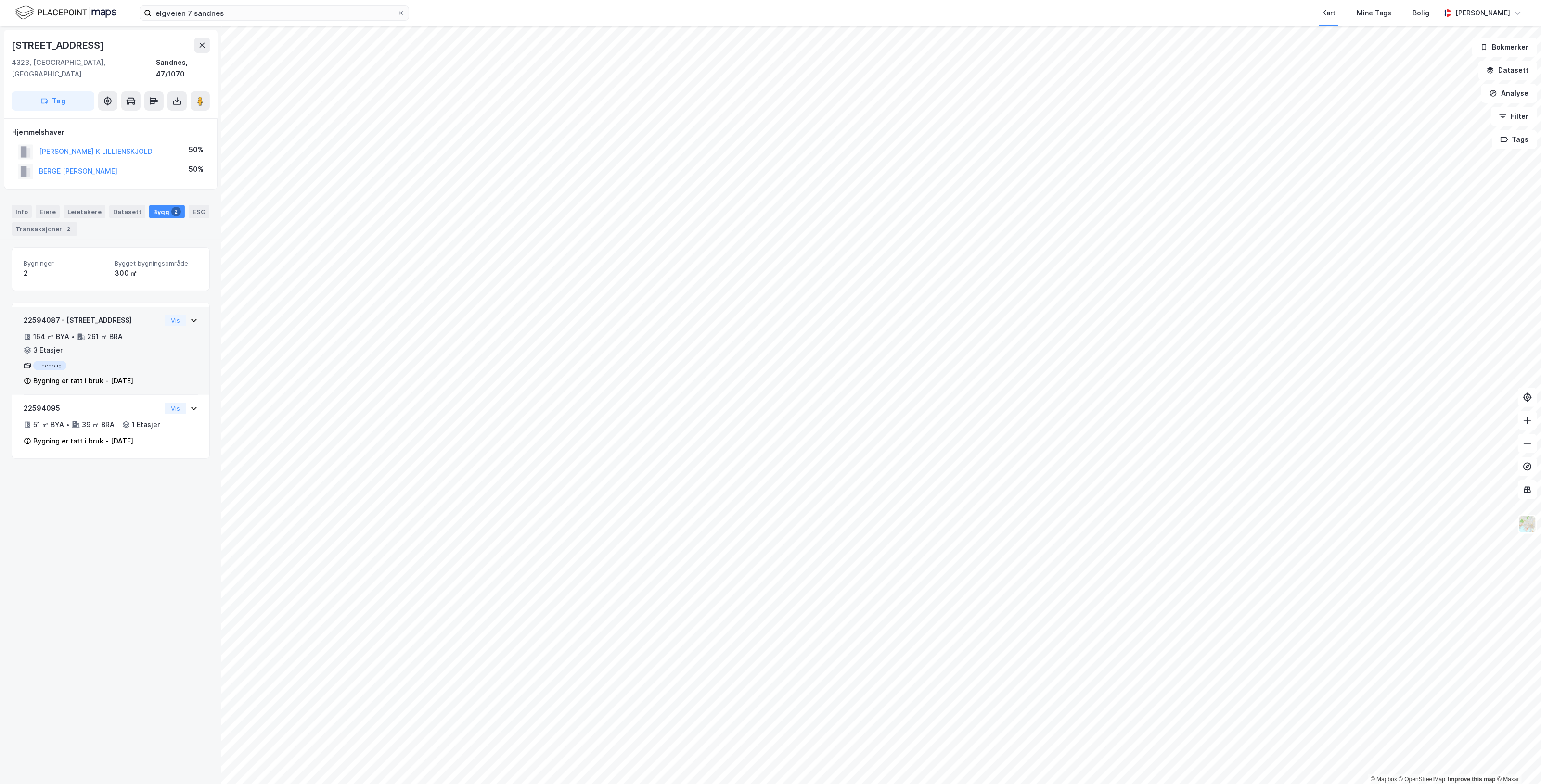
click at [190, 317] on icon at bounding box center [194, 321] width 8 height 8
click at [75, 222] on div "Transaksjoner 2" at bounding box center [45, 228] width 66 height 13
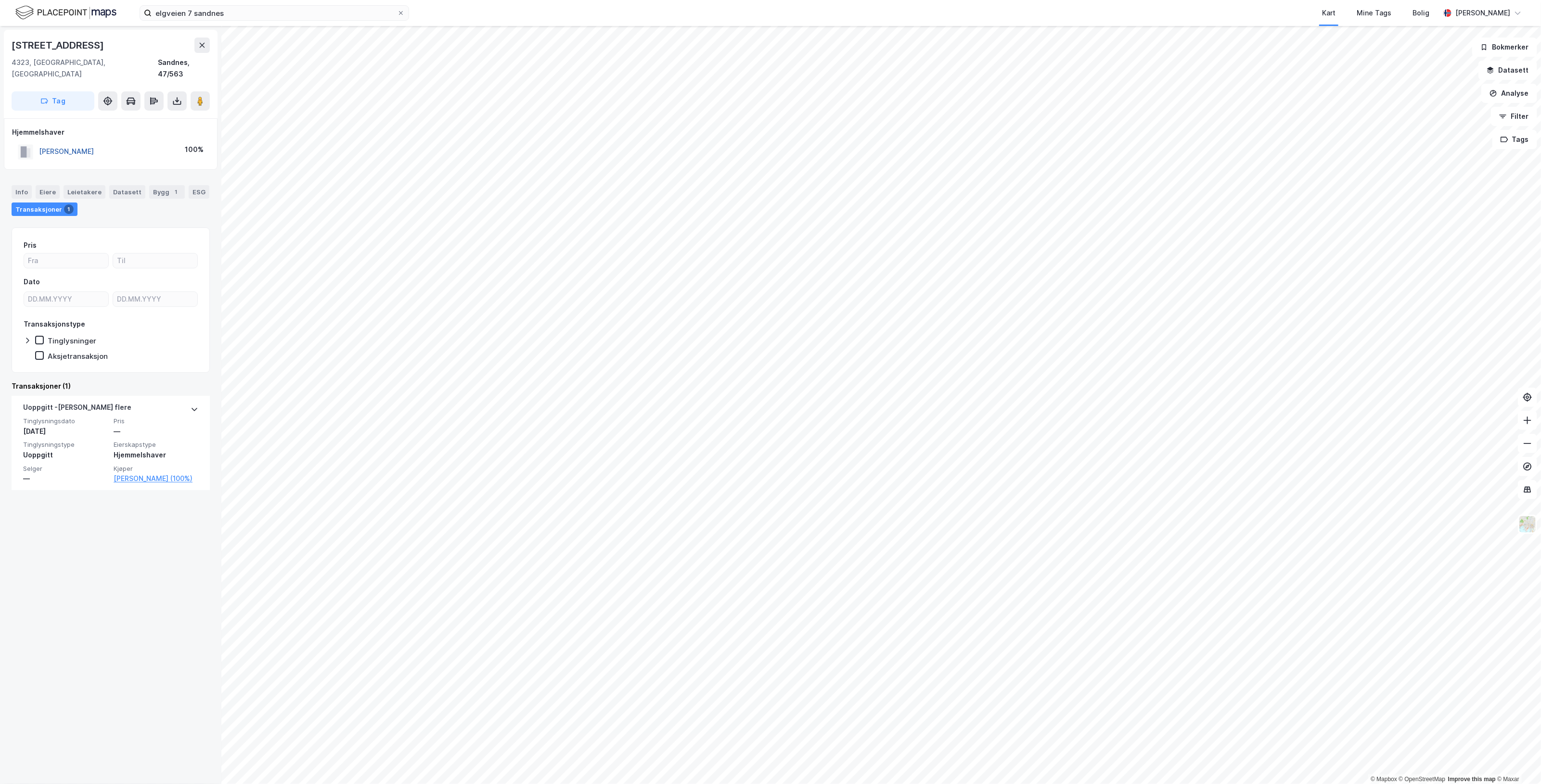
click at [0, 0] on button "[PERSON_NAME]" at bounding box center [0, 0] width 0 height 0
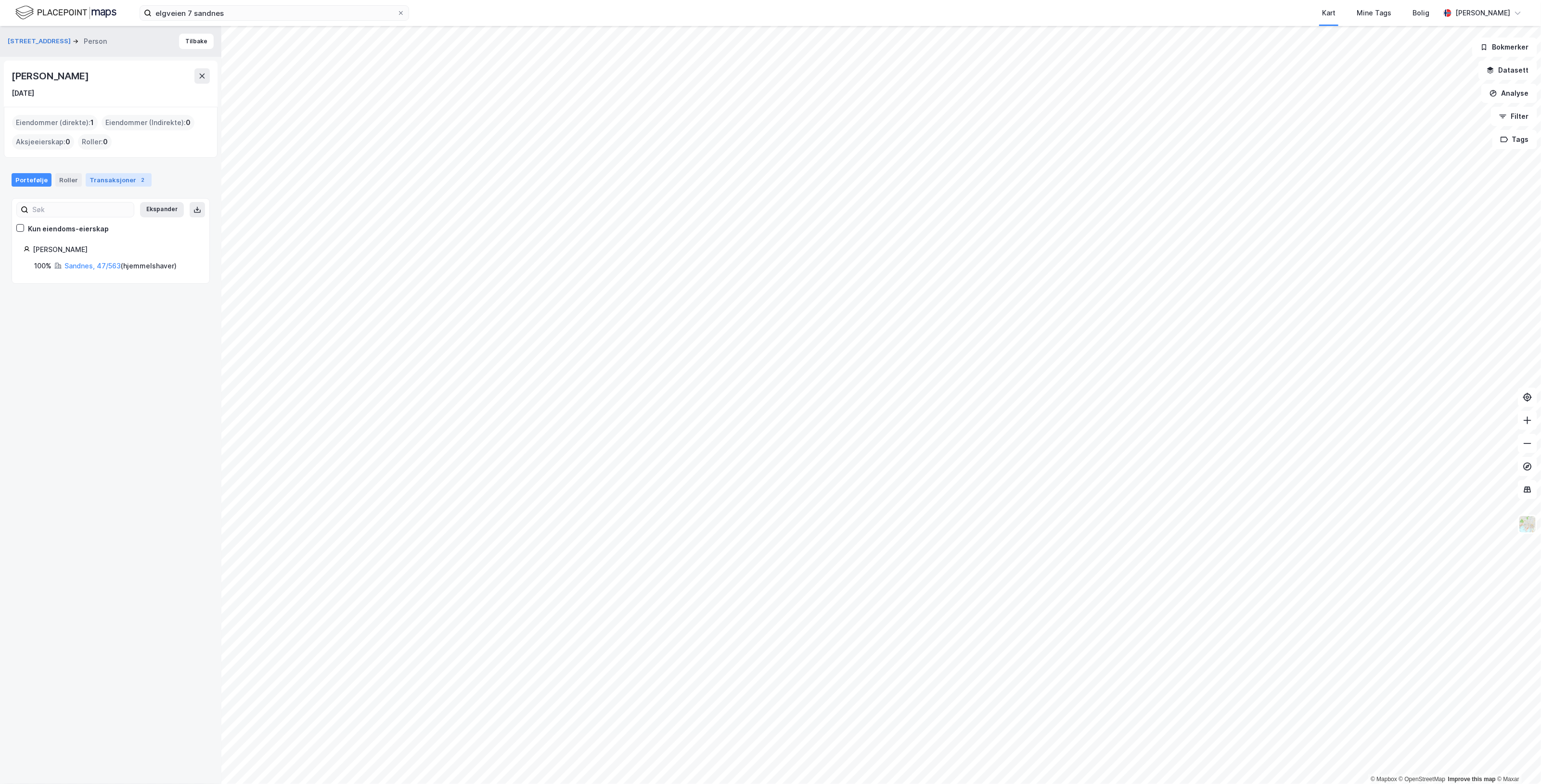
click at [124, 174] on div "Transaksjoner 2" at bounding box center [118, 179] width 66 height 13
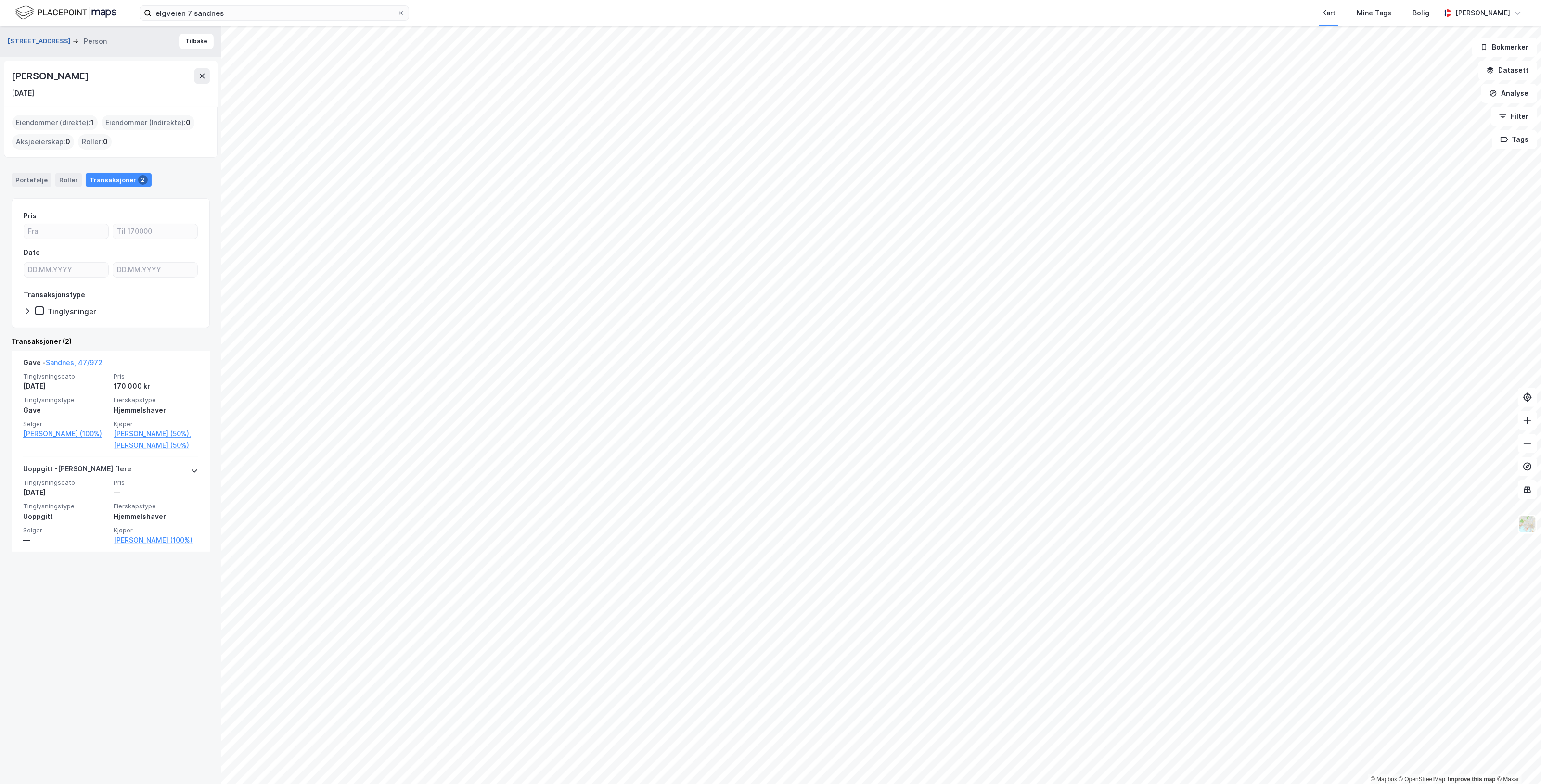
click at [32, 39] on button "[STREET_ADDRESS]" at bounding box center [40, 41] width 65 height 9
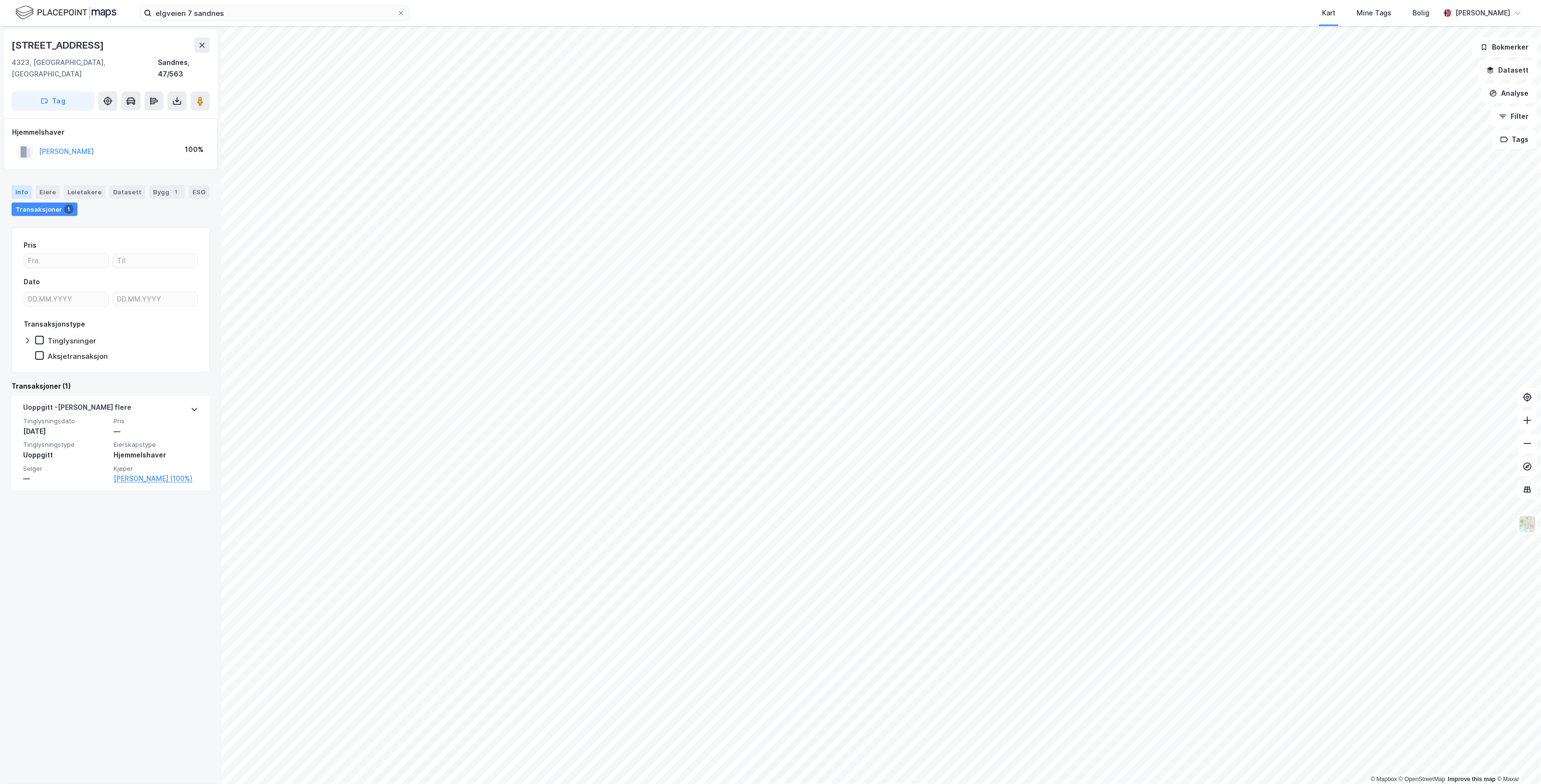
click at [20, 185] on div "Info" at bounding box center [22, 192] width 20 height 13
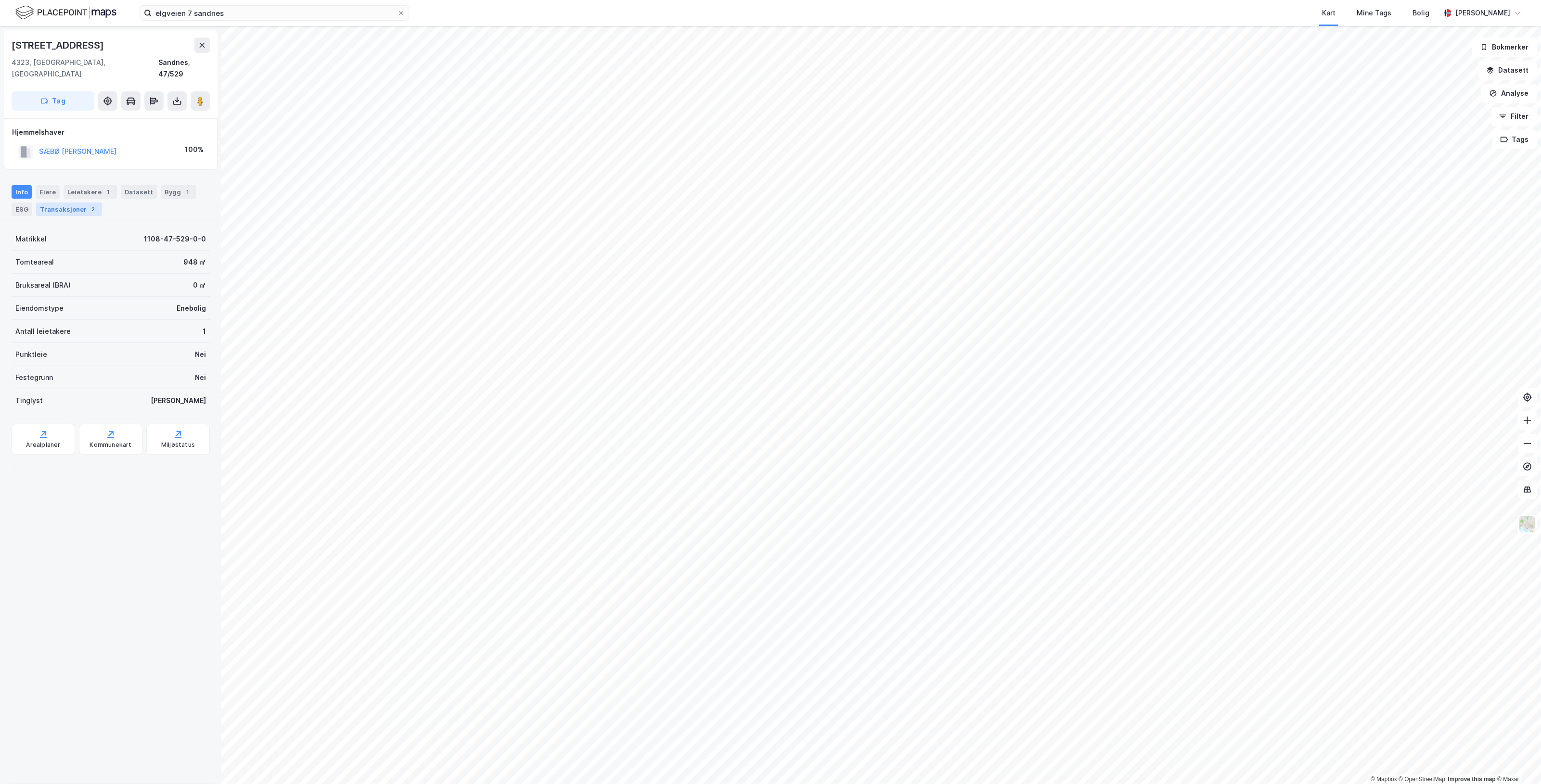
click at [82, 203] on div "Transaksjoner 2" at bounding box center [69, 209] width 66 height 13
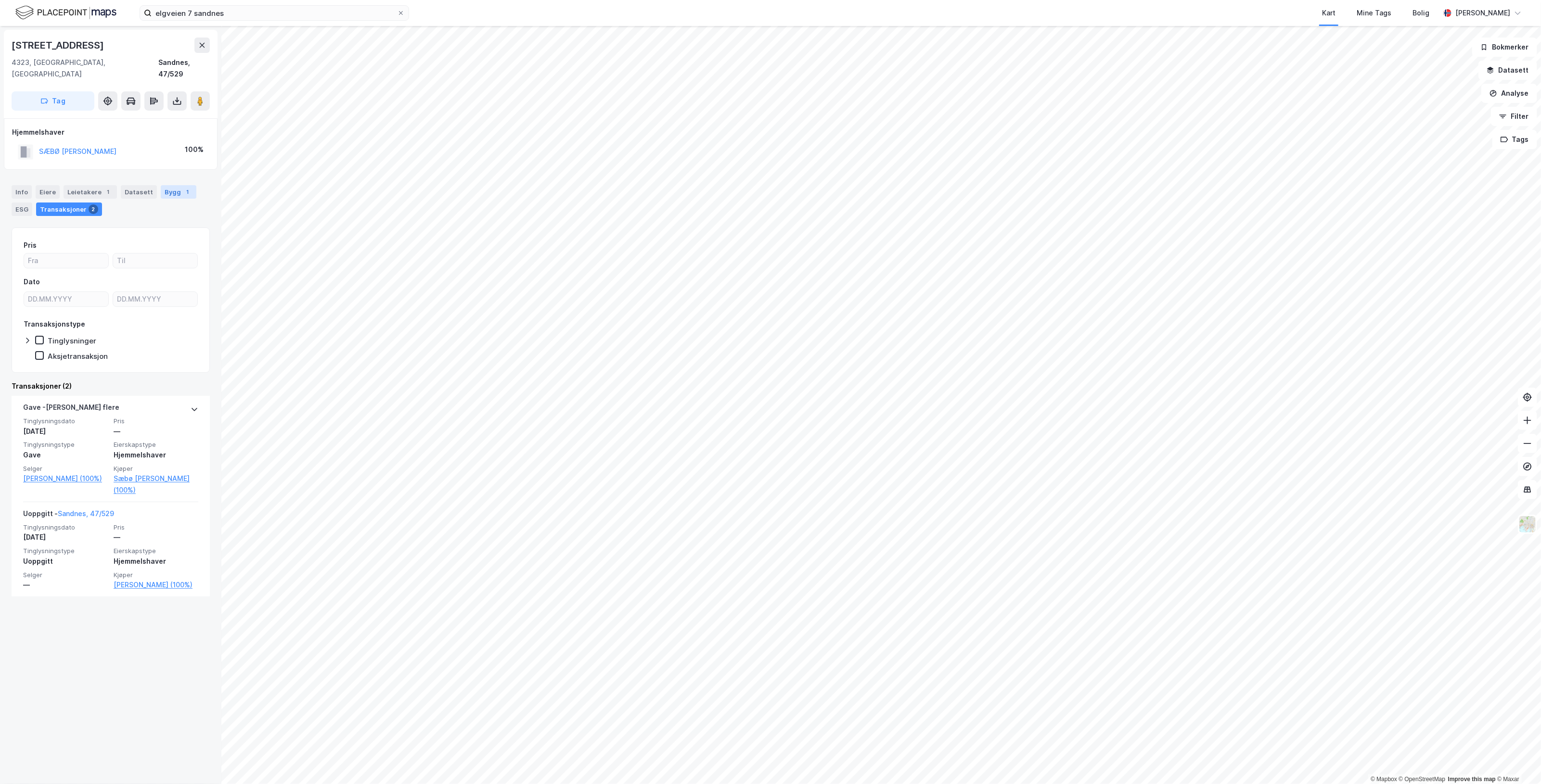
click at [185, 185] on div "Bygg 1" at bounding box center [178, 192] width 36 height 13
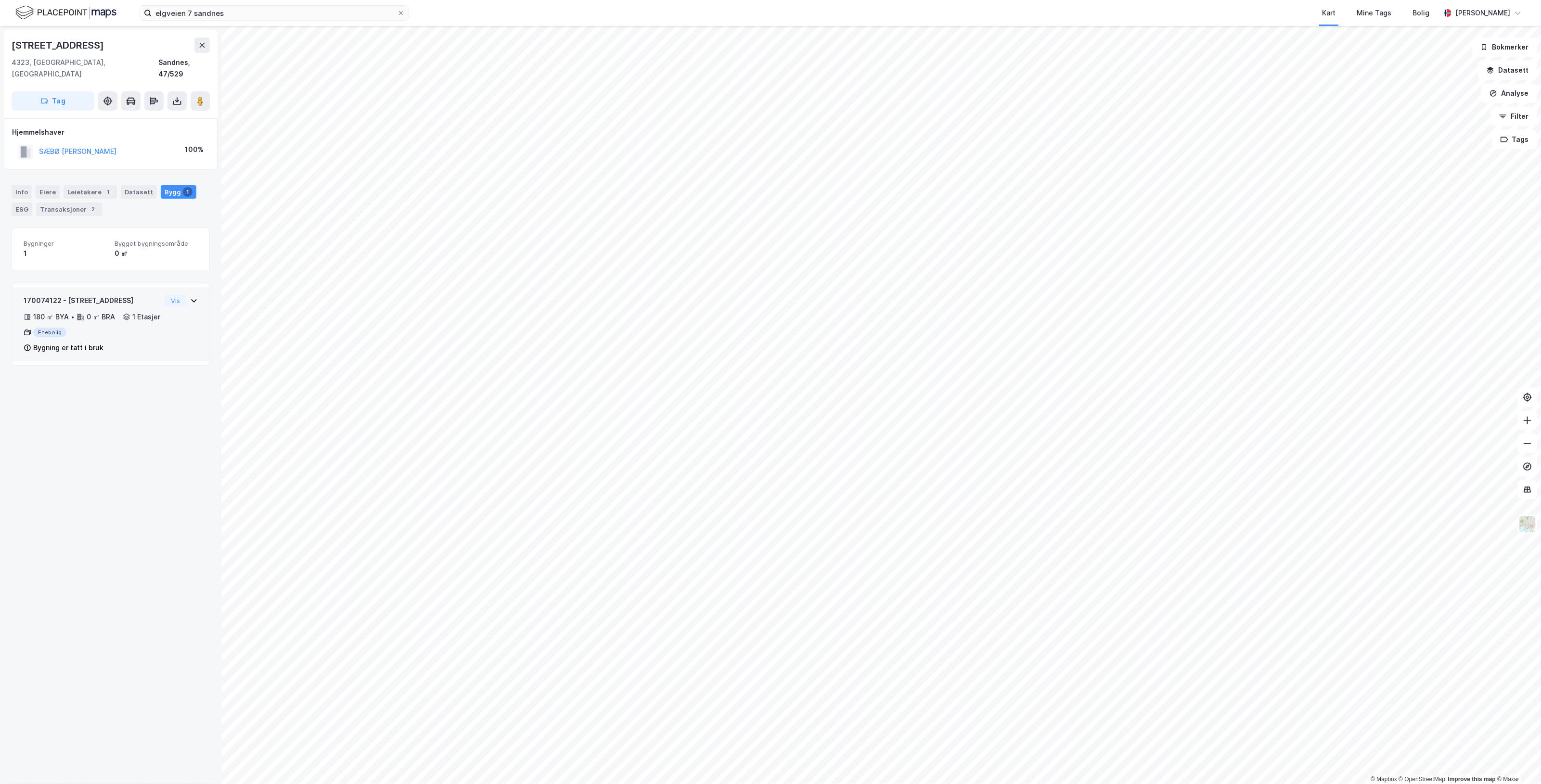
click at [190, 297] on icon at bounding box center [194, 300] width 8 height 8
click at [0, 0] on button "LORD [PERSON_NAME]" at bounding box center [0, 0] width 0 height 0
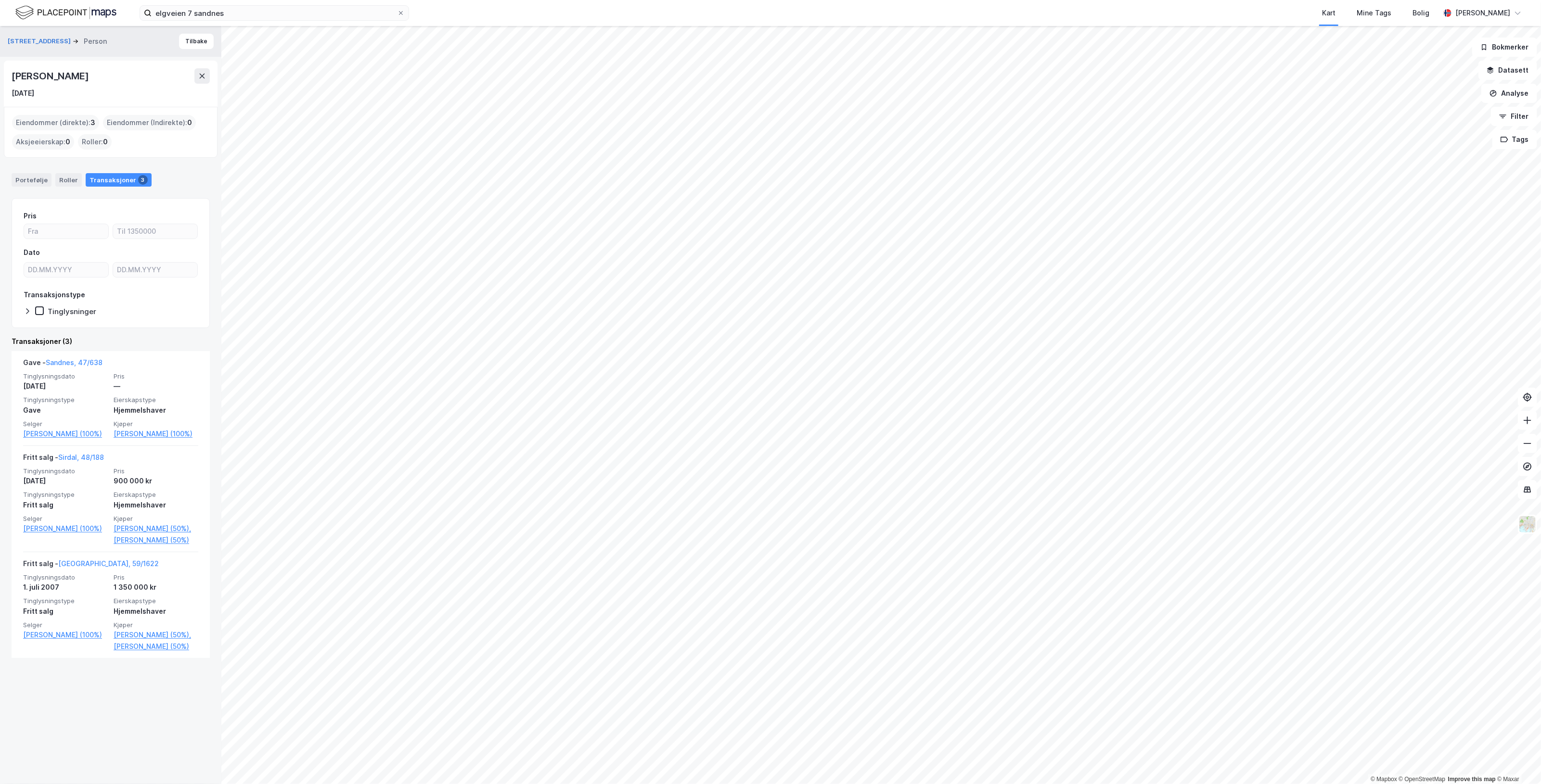
click at [130, 759] on div "Mårveien 6 Person [PERSON_NAME] Lord [DATE] Eiendommer (direkte) : 3 Eiendommer…" at bounding box center [110, 405] width 221 height 758
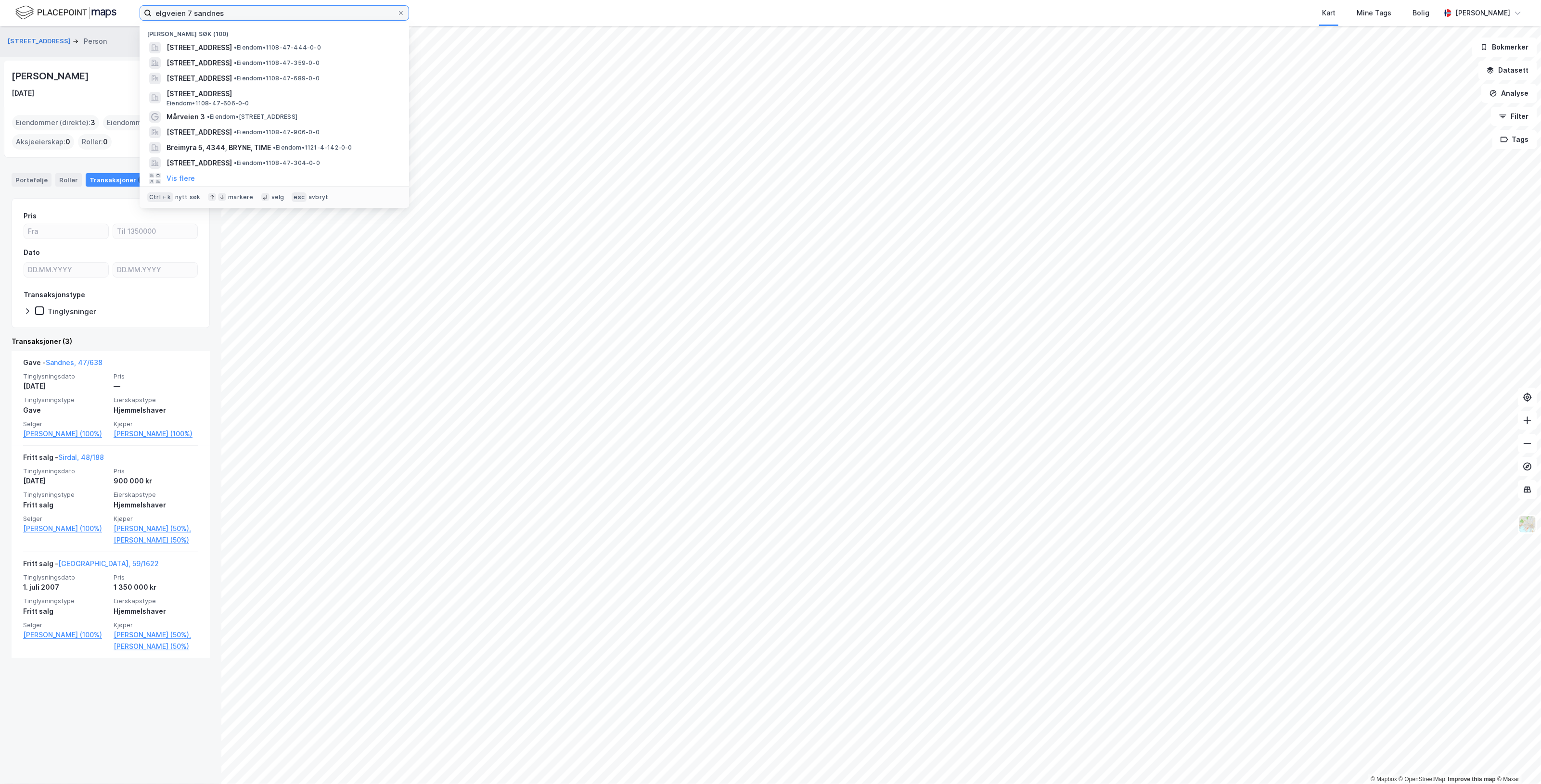
drag, startPoint x: 244, startPoint y: 13, endPoint x: -477, endPoint y: 43, distance: 721.6
click at [0, 43] on html "elgveien 7 [PERSON_NAME] søk (100) [STREET_ADDRESS] • Eiendom • 1108-47-444-0-0…" at bounding box center [770, 392] width 1541 height 784
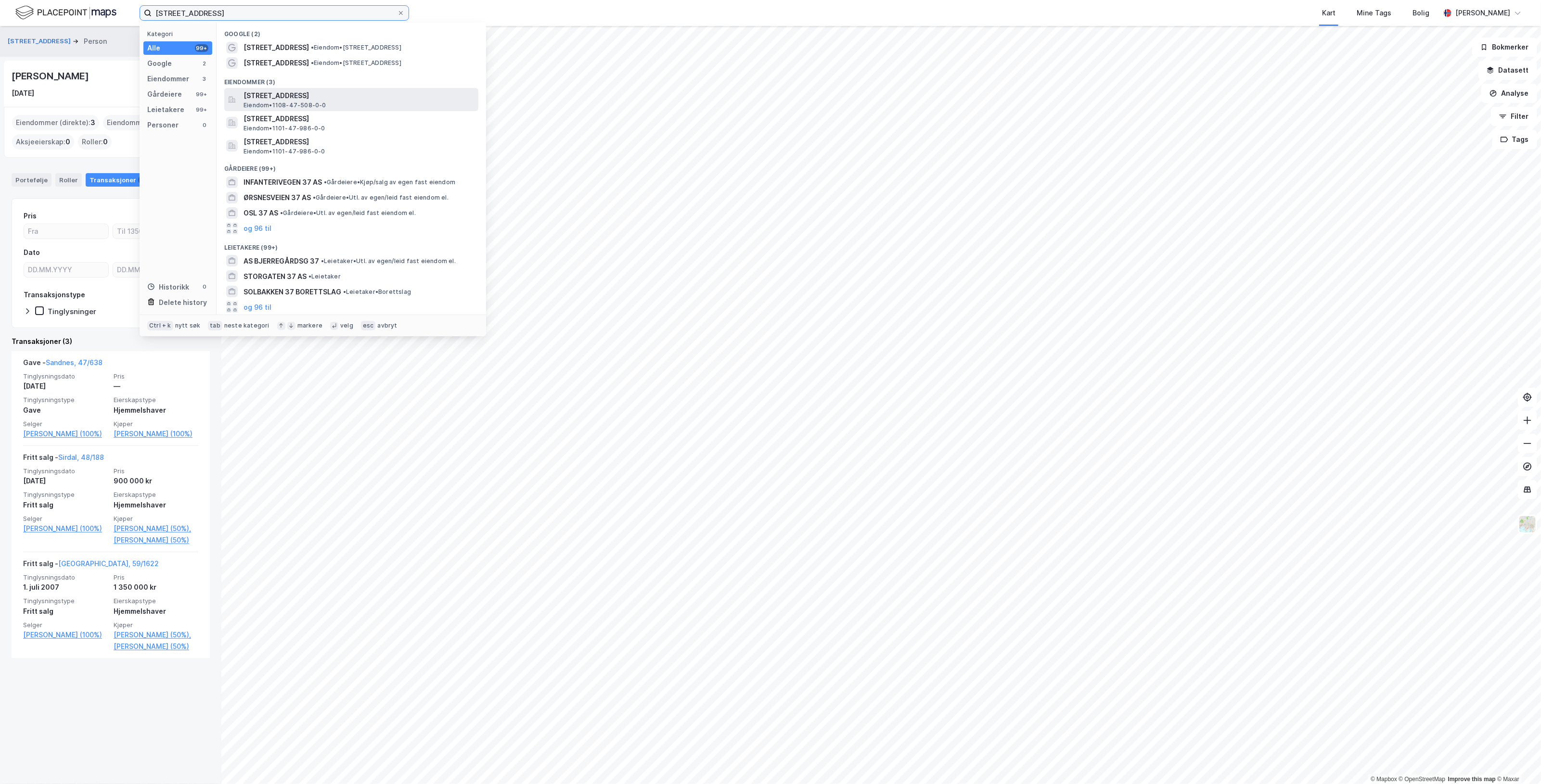
type input "[STREET_ADDRESS]"
click at [355, 101] on div "[STREET_ADDRESS] Eiendom • 1108-47-508-0-0" at bounding box center [360, 99] width 233 height 20
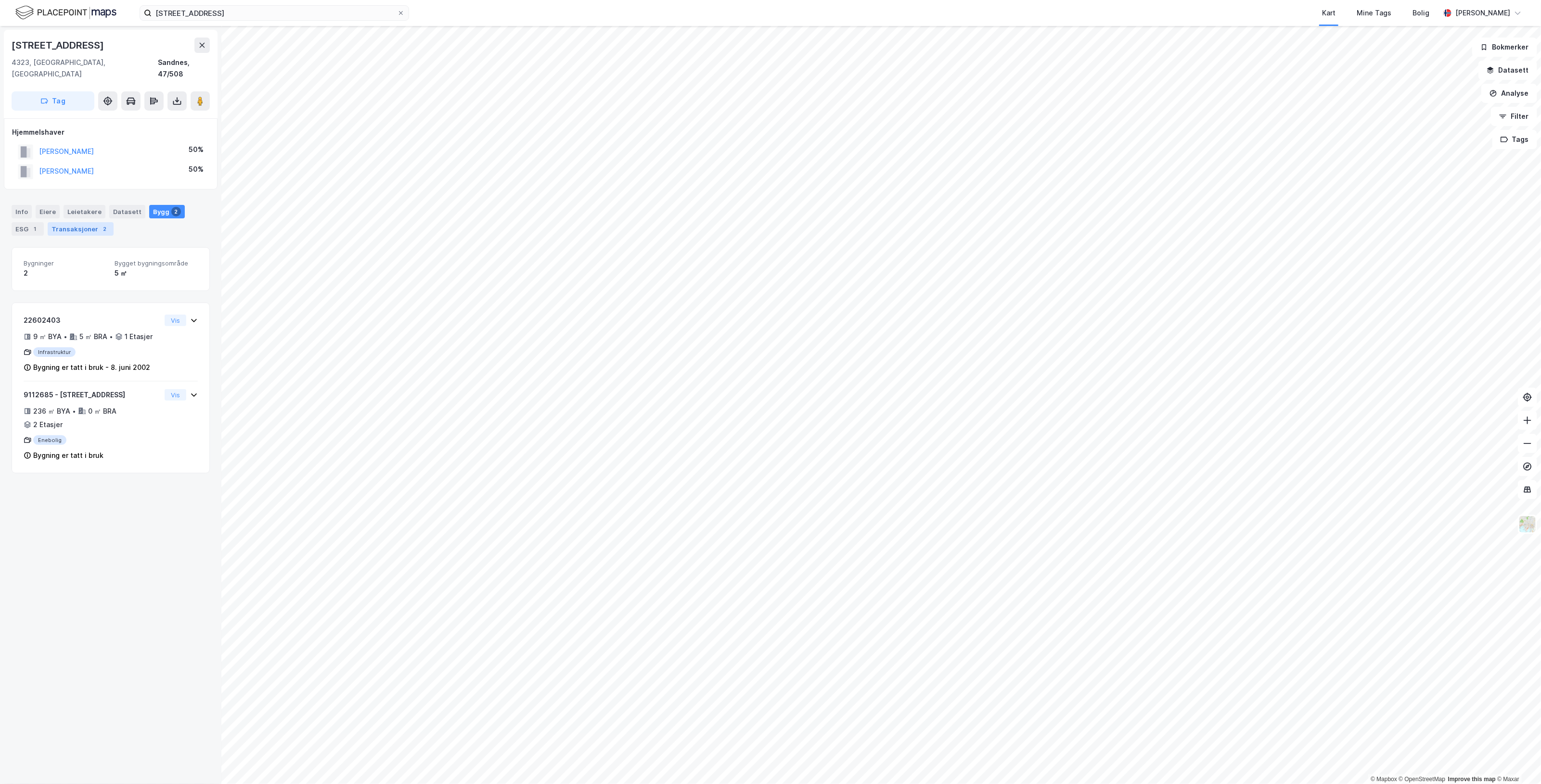
click at [89, 222] on div "Transaksjoner 2" at bounding box center [81, 228] width 66 height 13
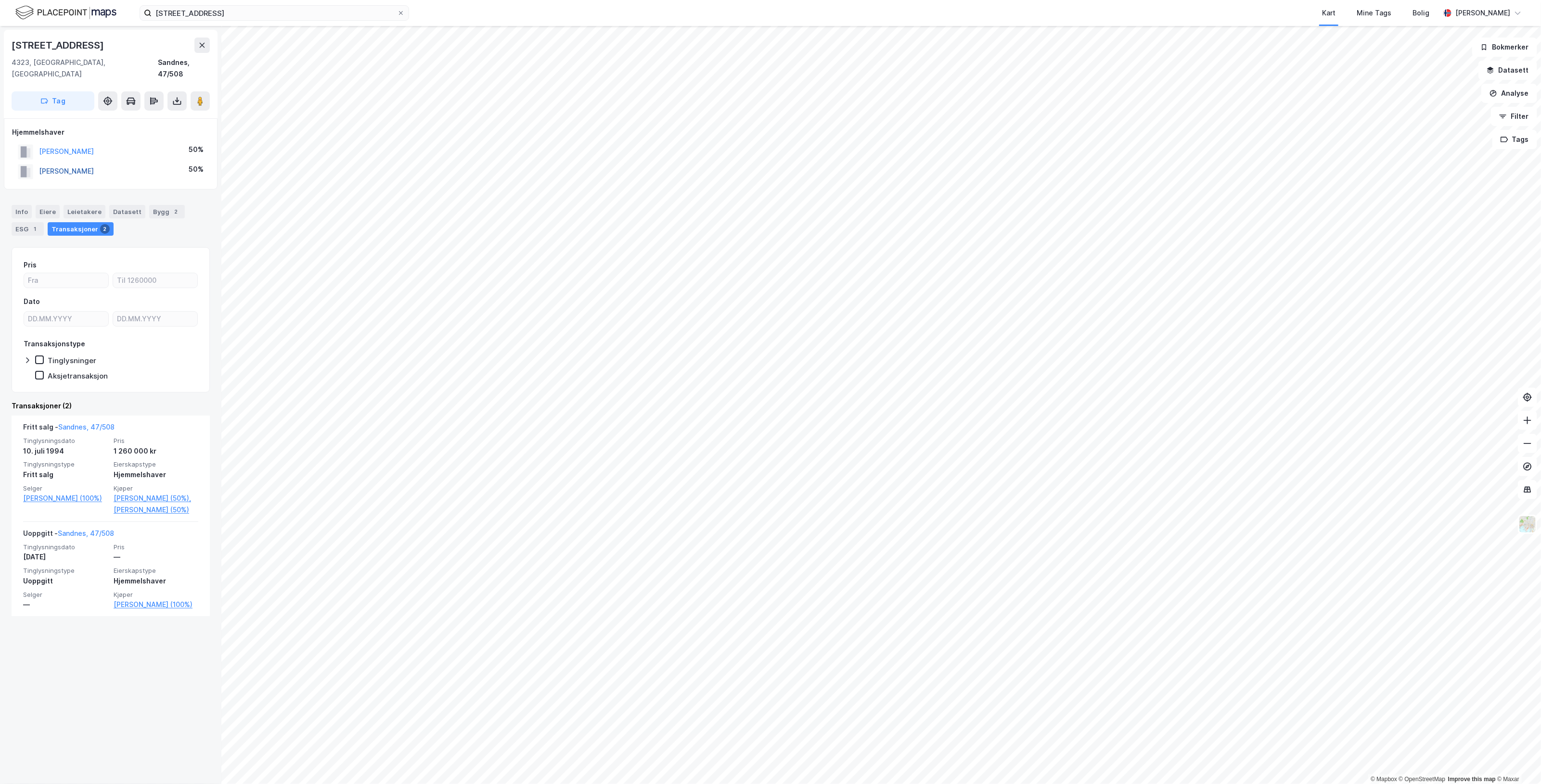
click at [0, 0] on button "[PERSON_NAME]" at bounding box center [0, 0] width 0 height 0
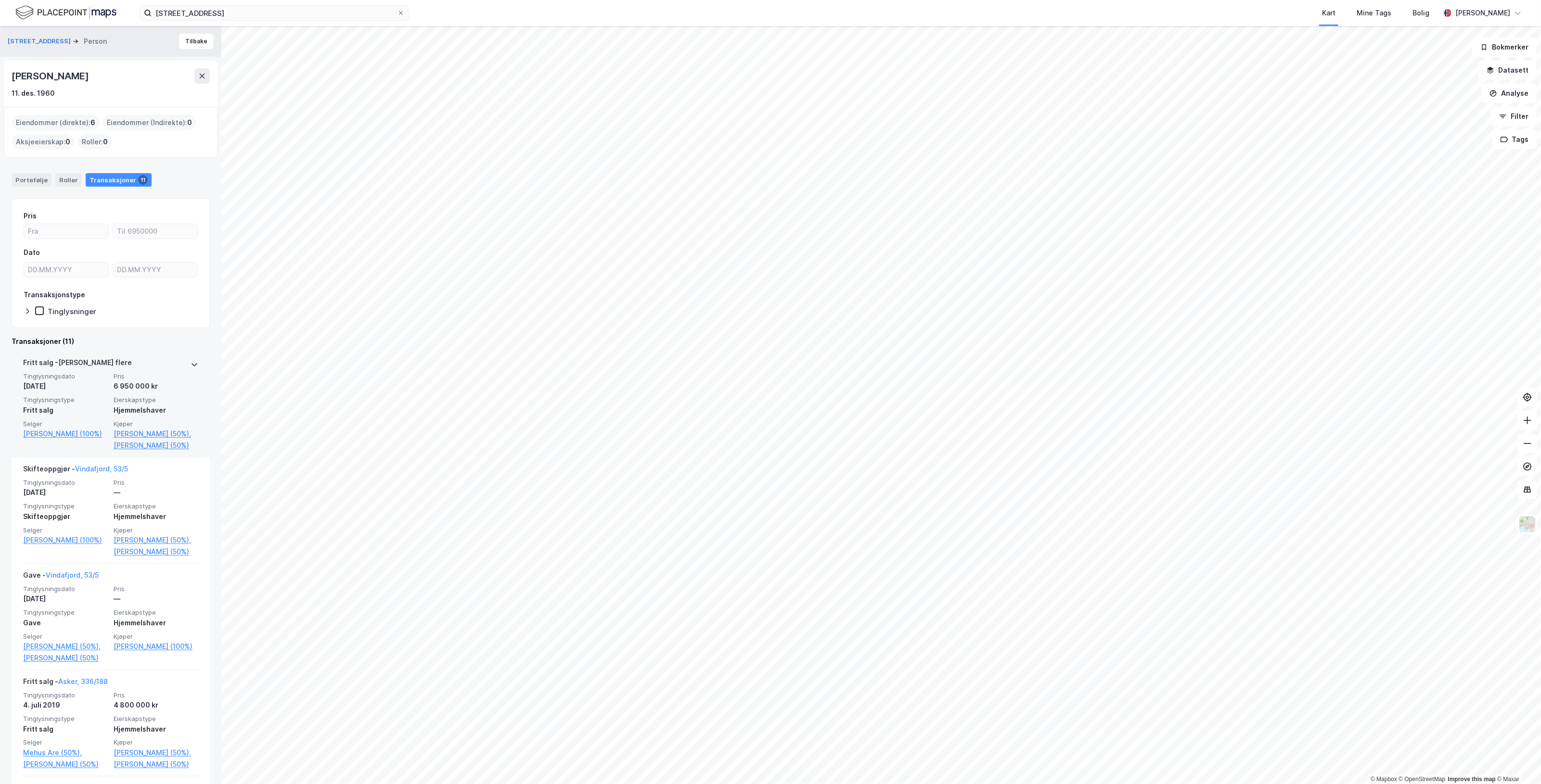
click at [137, 390] on div "6 950 000 kr" at bounding box center [156, 386] width 85 height 12
